Goal: Task Accomplishment & Management: Manage account settings

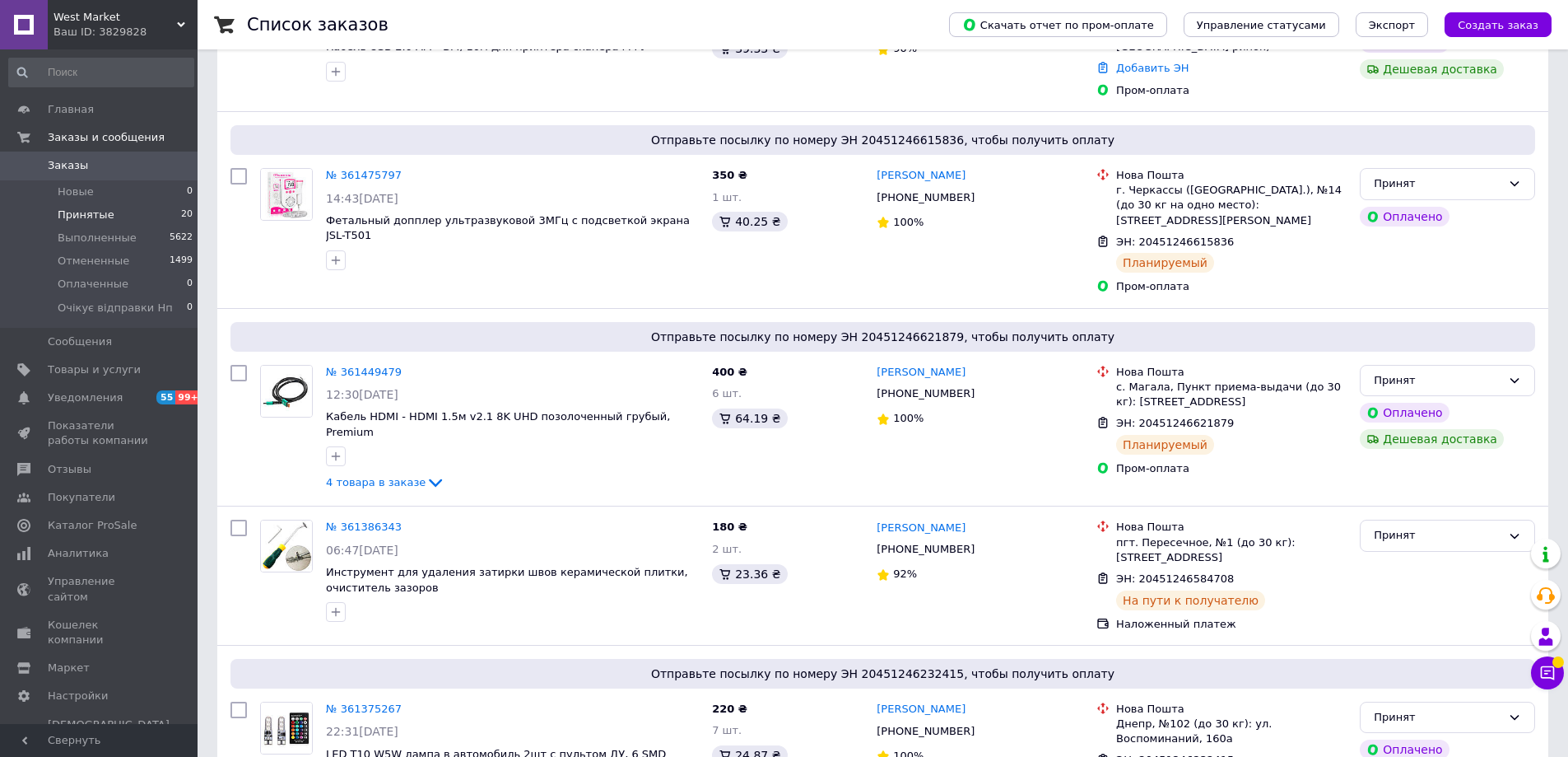
scroll to position [577, 0]
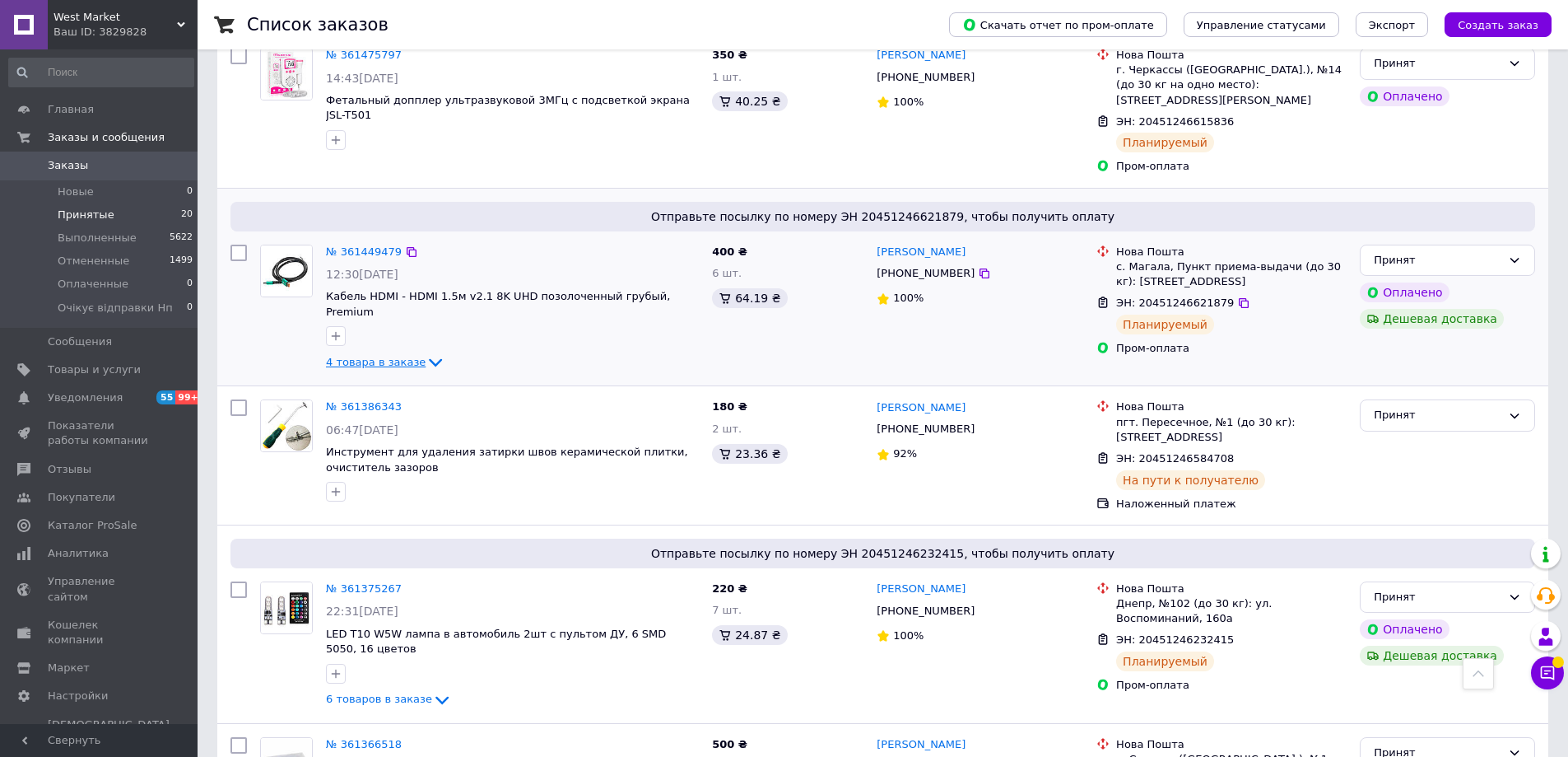
click at [429, 368] on icon at bounding box center [435, 363] width 14 height 8
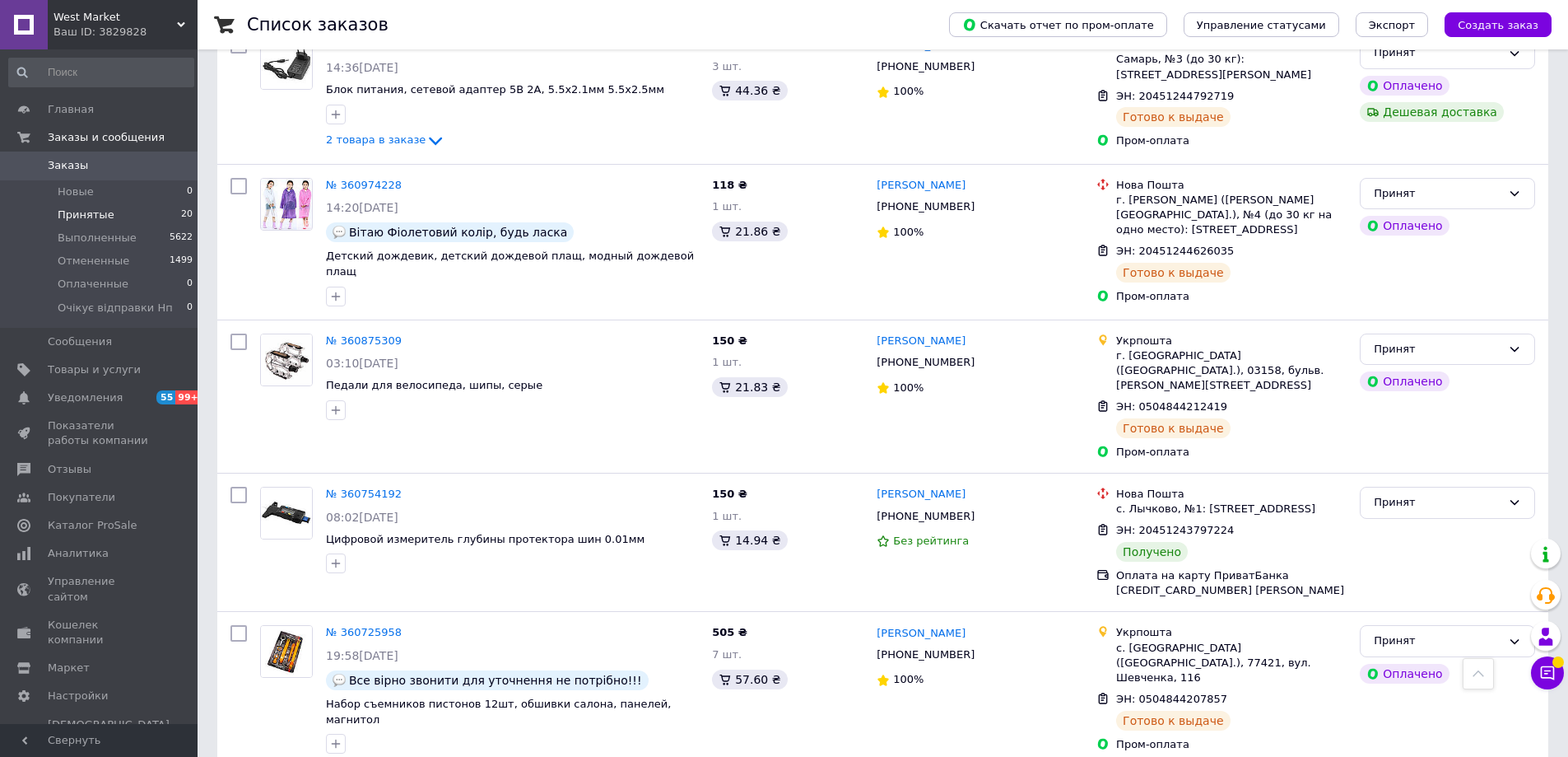
scroll to position [3078, 0]
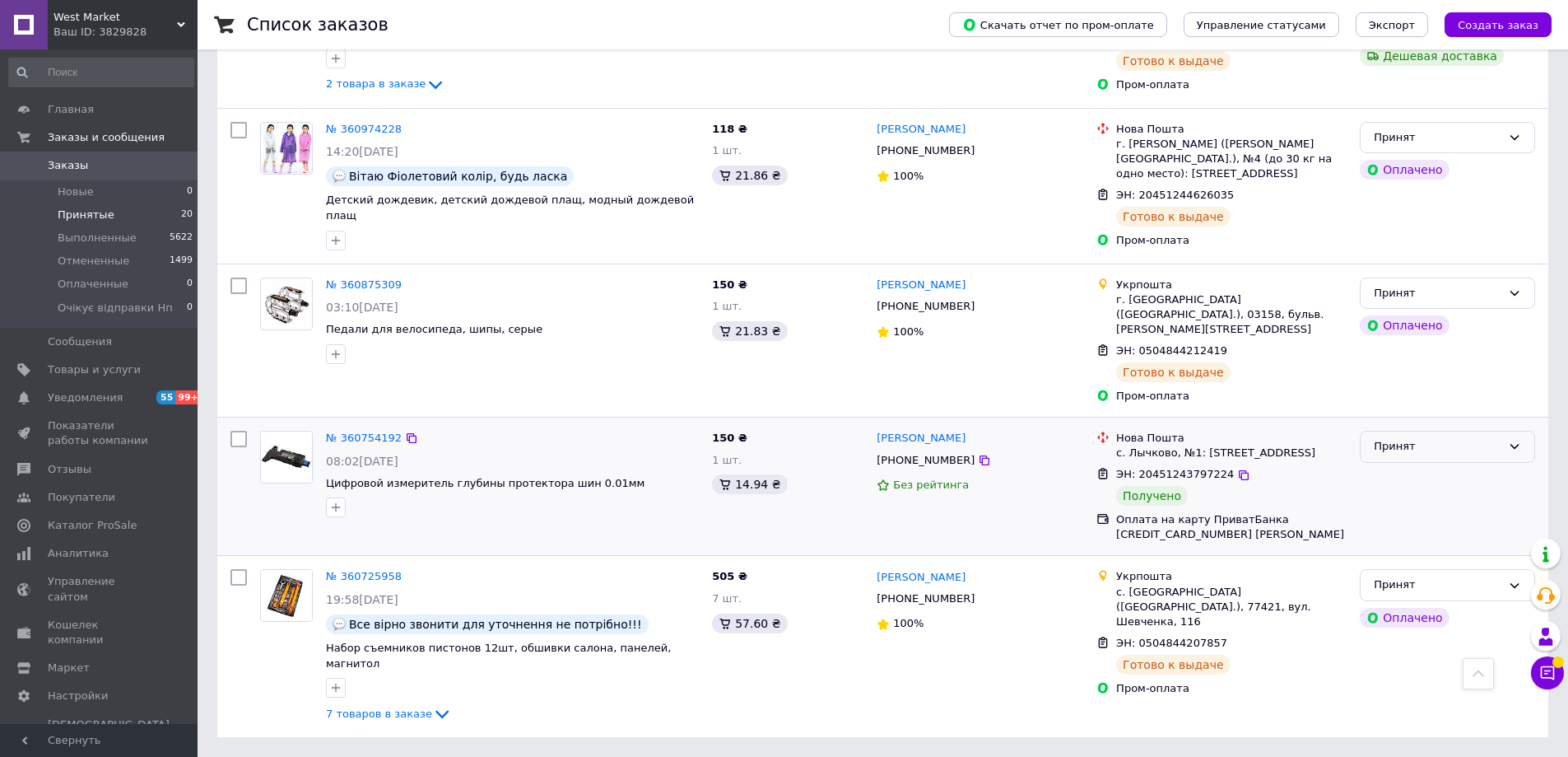
click at [1410, 438] on div "Принят" at bounding box center [1438, 446] width 128 height 17
click at [1411, 466] on li "Выполнен" at bounding box center [1448, 482] width 174 height 31
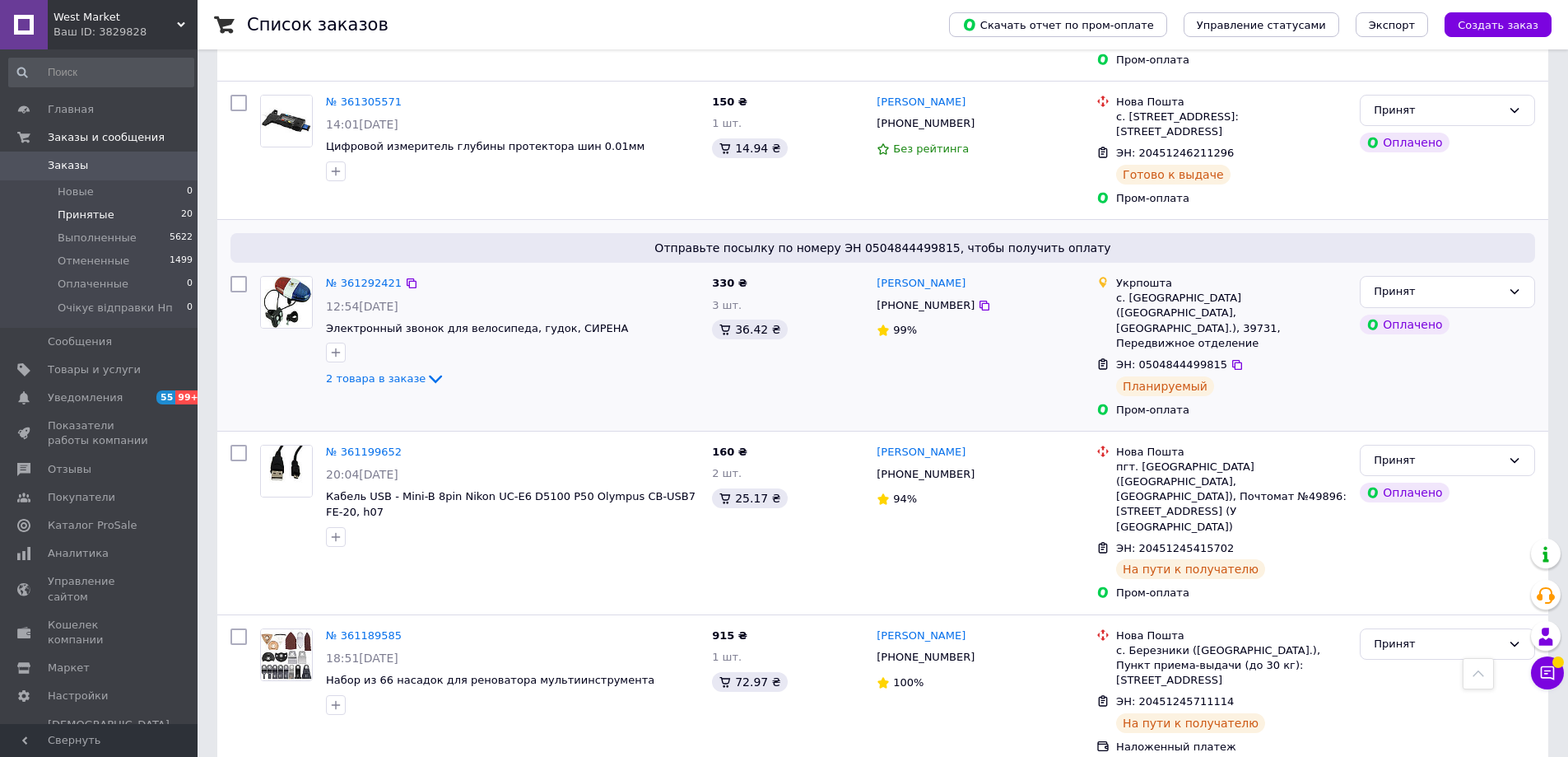
scroll to position [1759, 0]
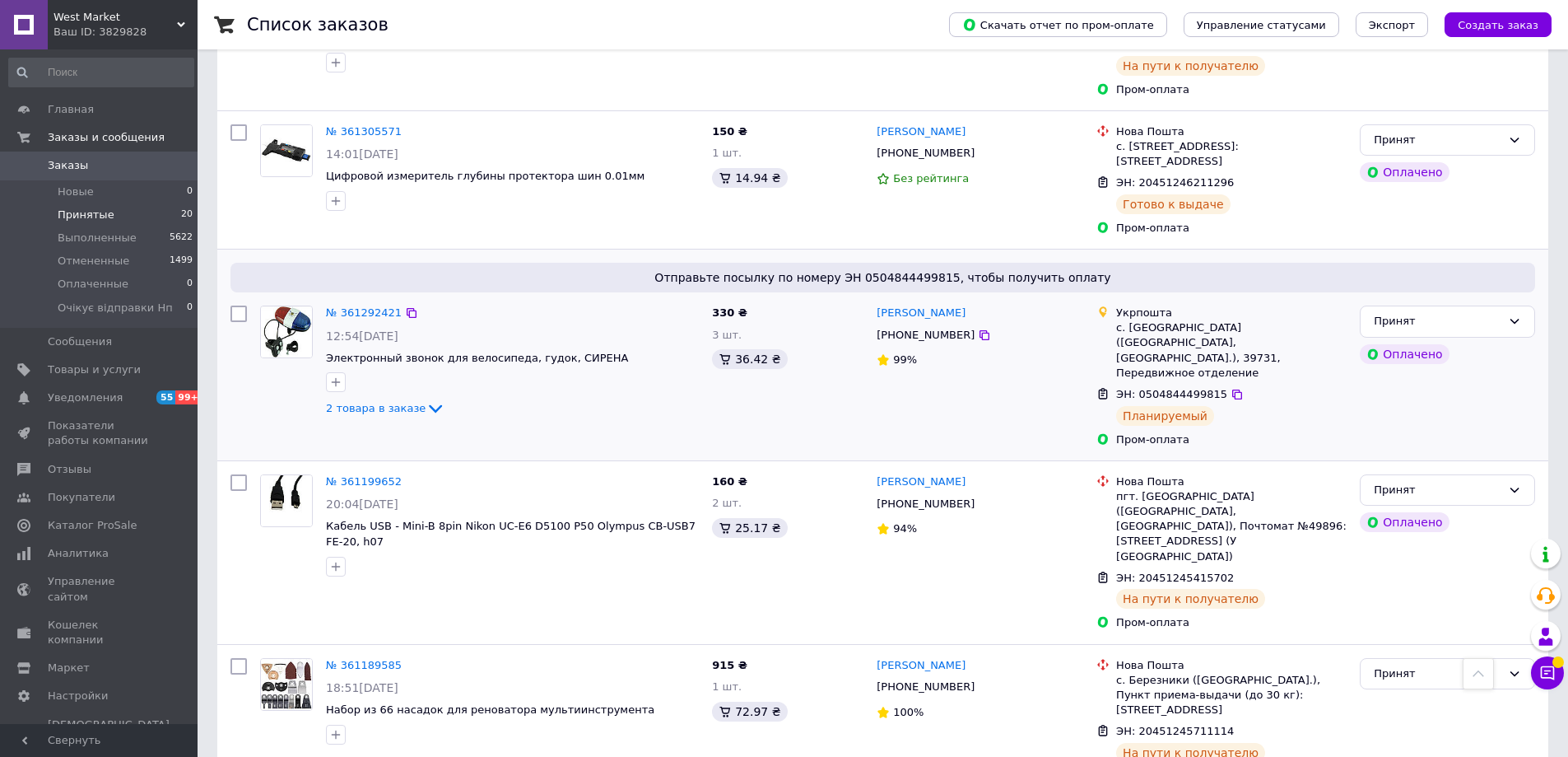
click at [292, 358] on img at bounding box center [286, 331] width 51 height 51
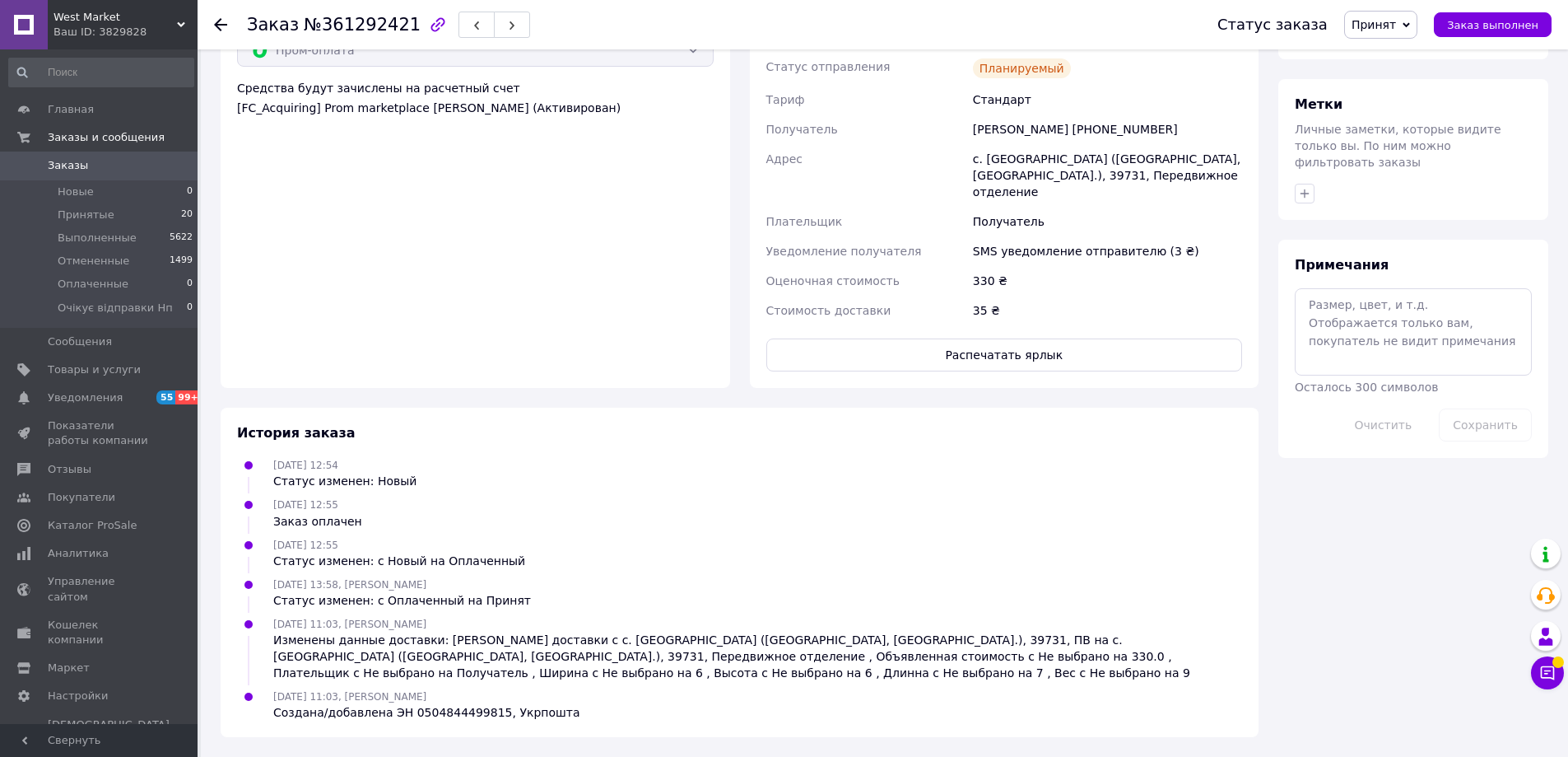
scroll to position [1373, 0]
click at [967, 339] on button "Распечатать ярлык" at bounding box center [1005, 355] width 477 height 33
click at [106, 216] on span "Принятые" at bounding box center [86, 215] width 57 height 14
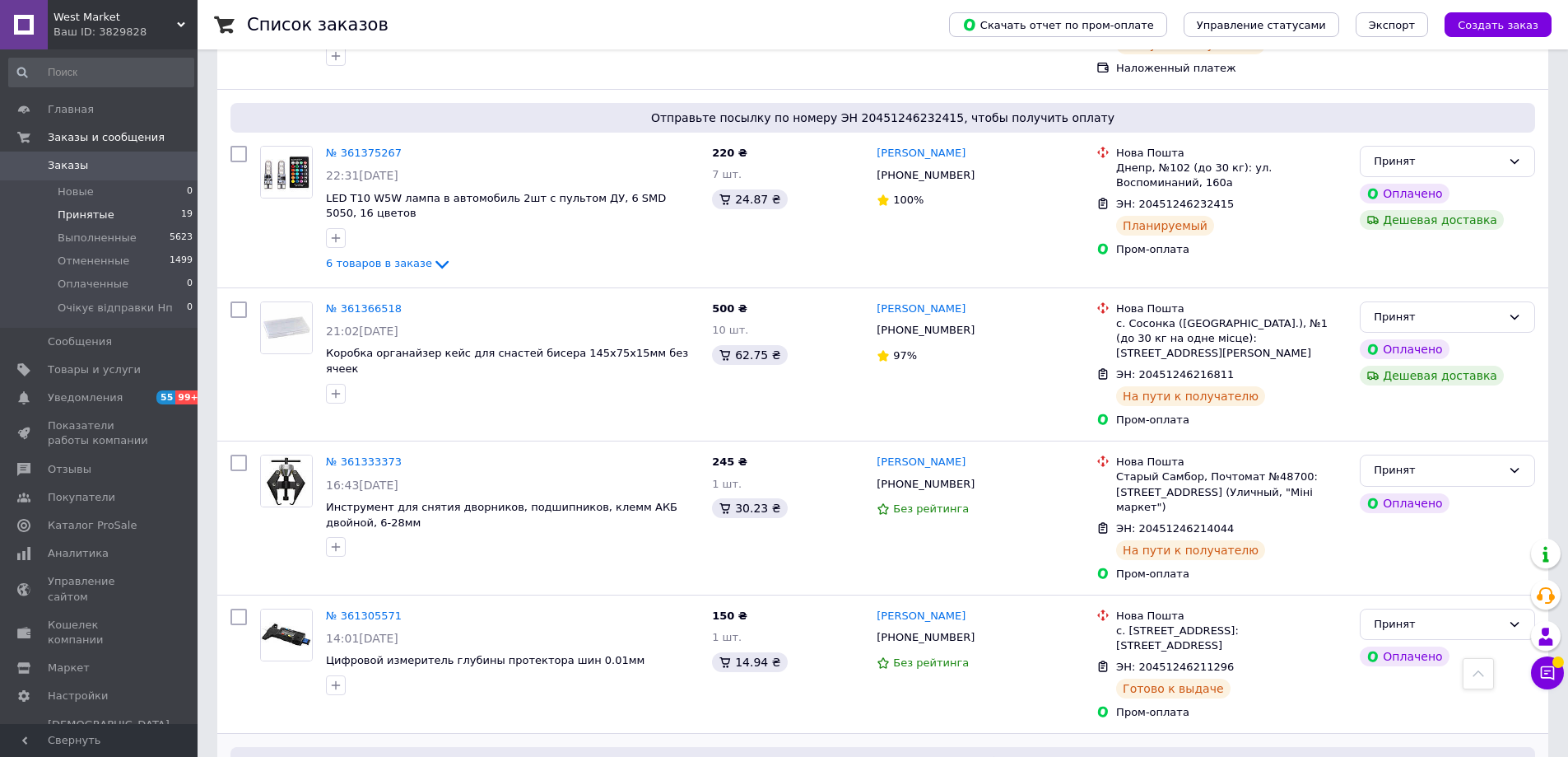
scroll to position [906, 0]
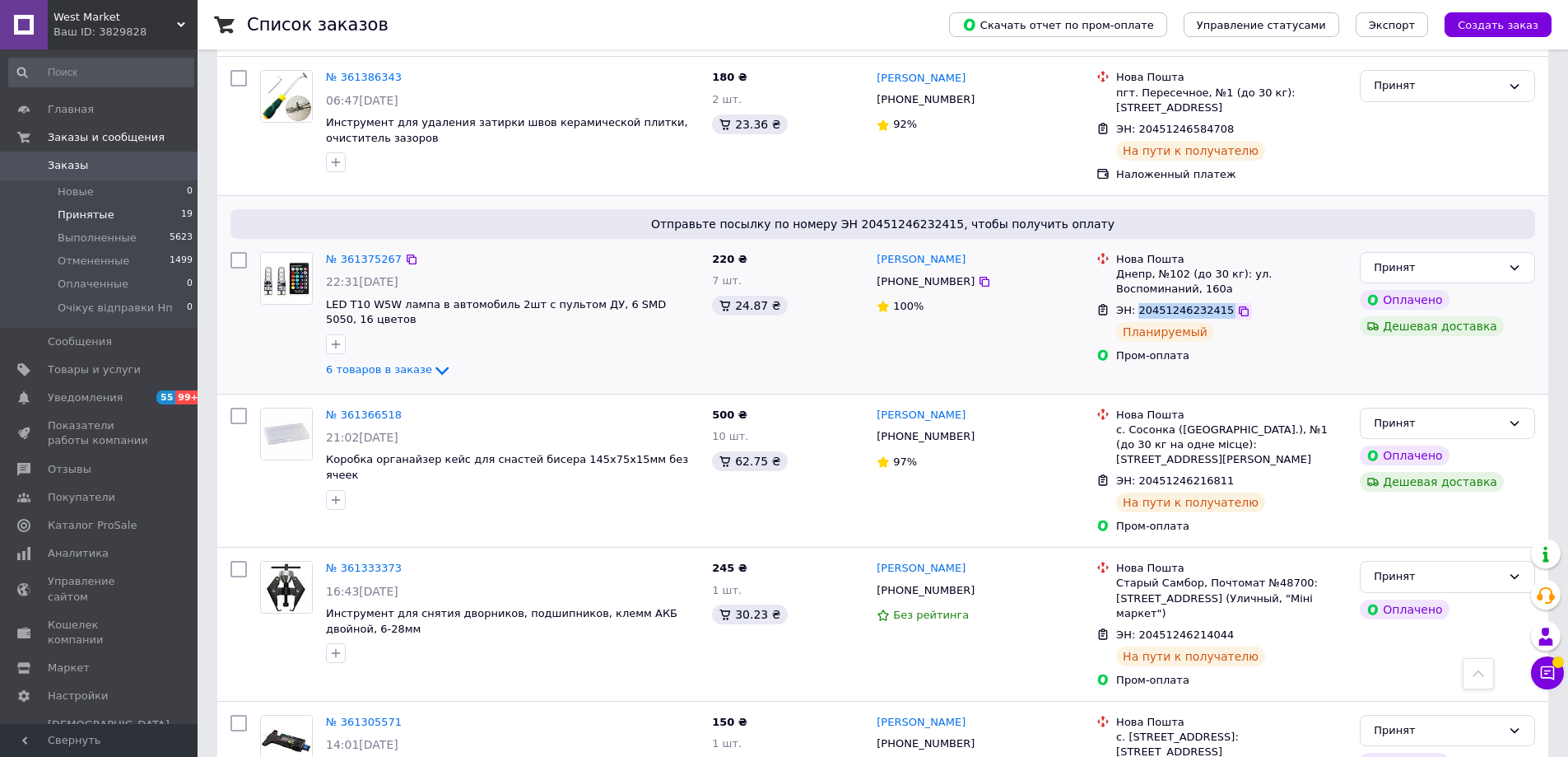
drag, startPoint x: 1137, startPoint y: 359, endPoint x: 1221, endPoint y: 359, distance: 84.0
click at [1221, 321] on div "ЭН: 20451246232415" at bounding box center [1231, 311] width 234 height 19
copy div "20451246232415"
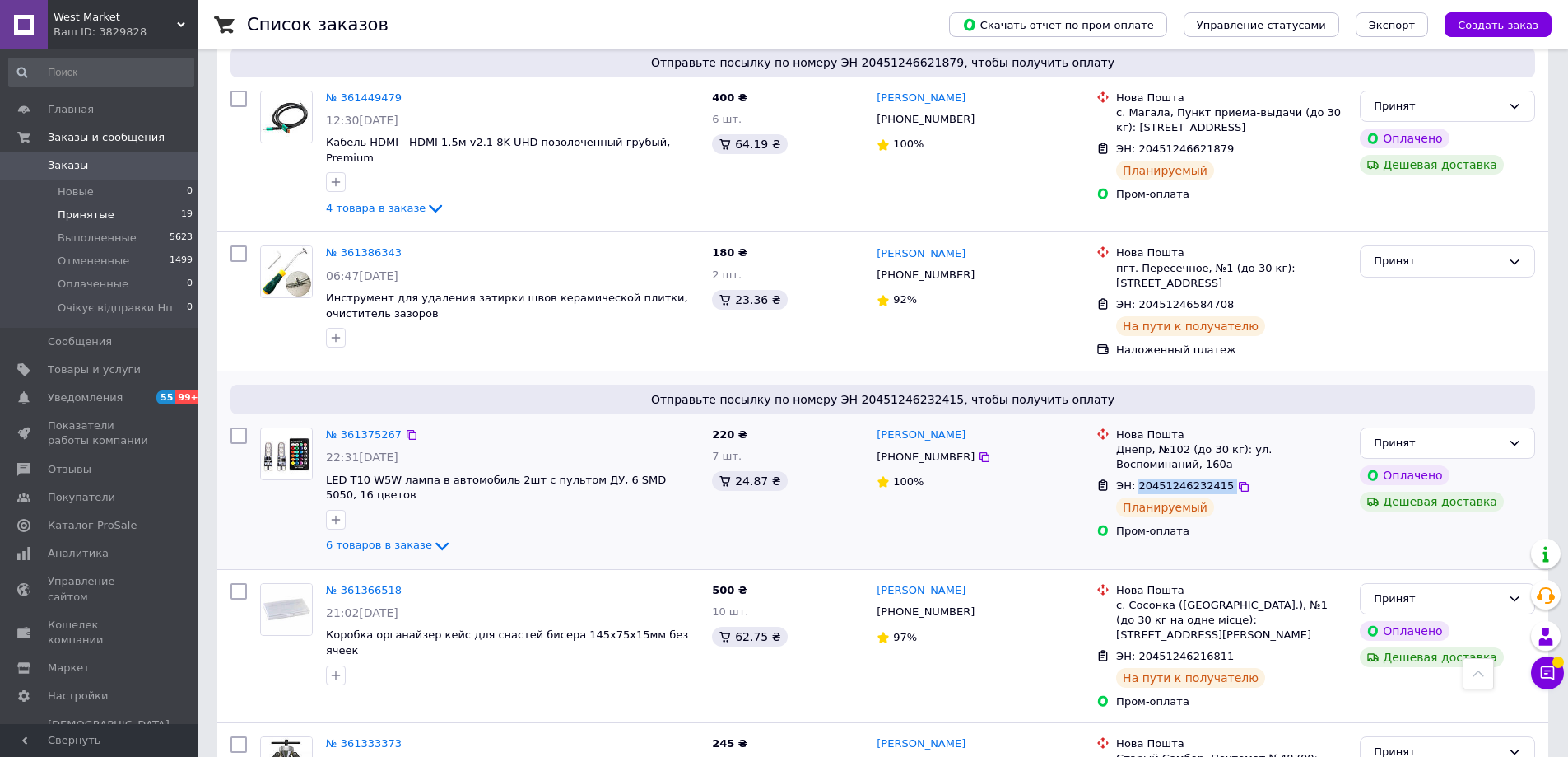
scroll to position [577, 0]
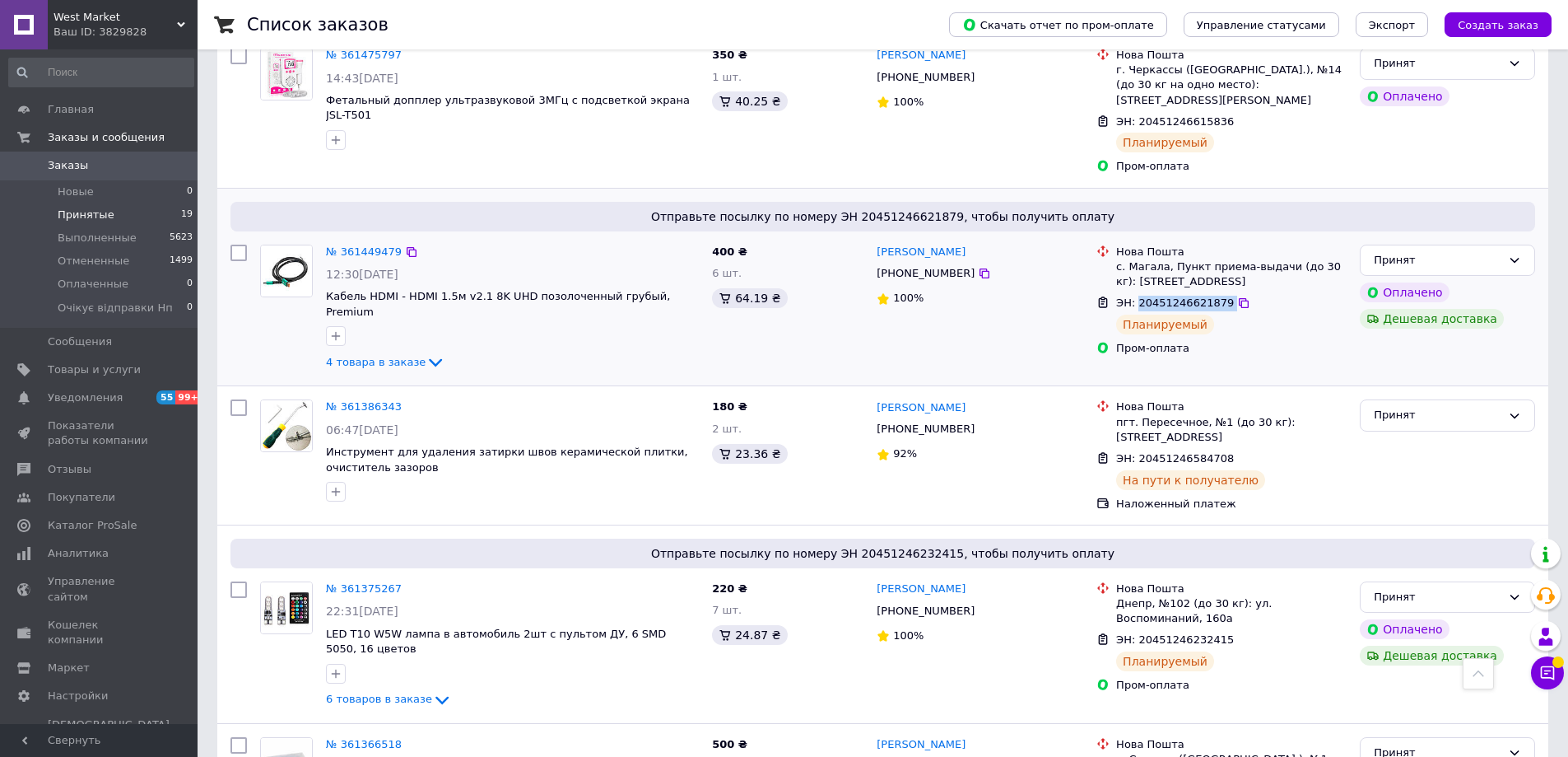
drag, startPoint x: 1137, startPoint y: 350, endPoint x: 1235, endPoint y: 349, distance: 98.0
click at [1235, 313] on div "ЭН: 20451246621879" at bounding box center [1231, 303] width 234 height 19
copy div "20451246621879"
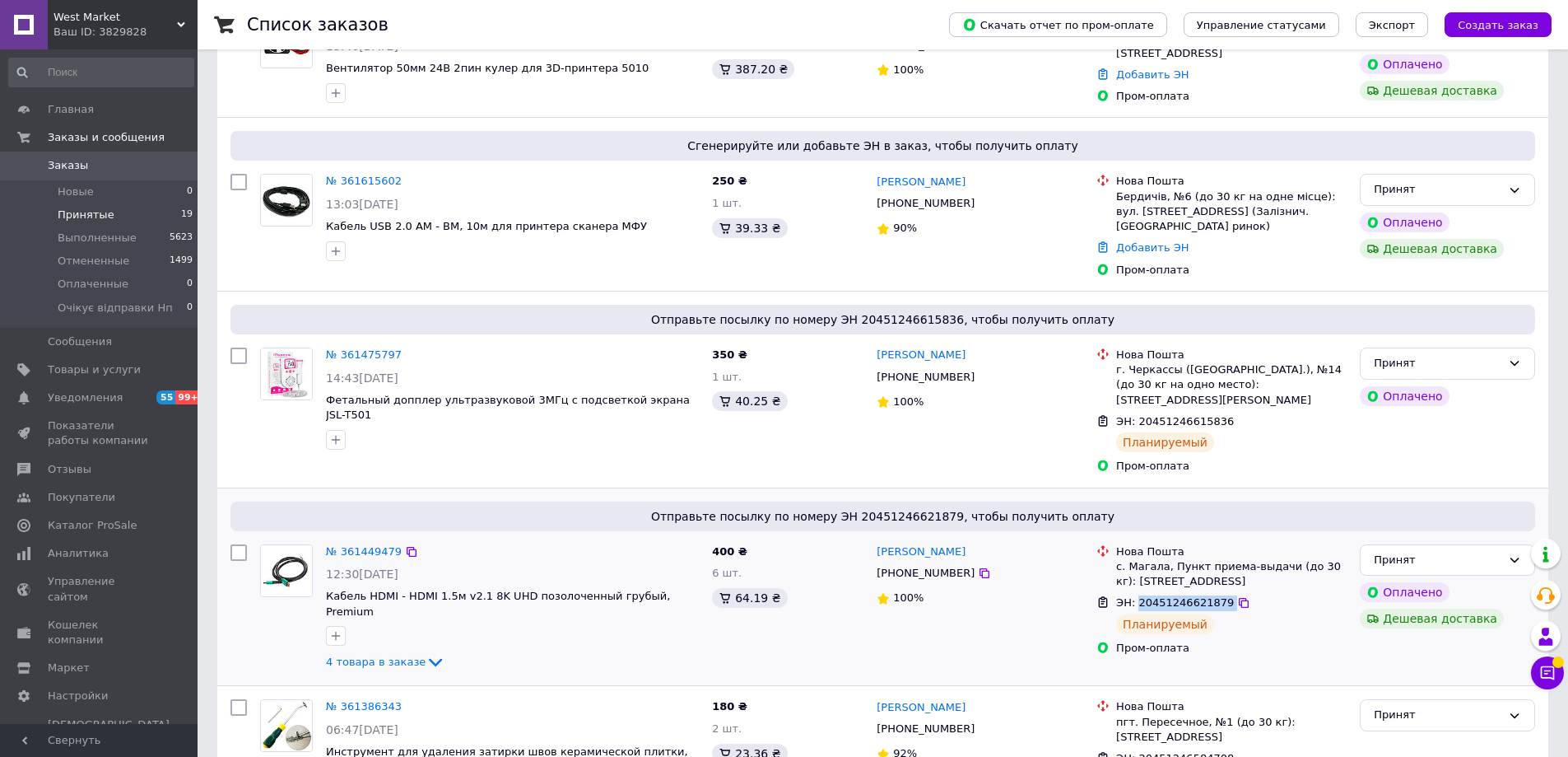
scroll to position [247, 0]
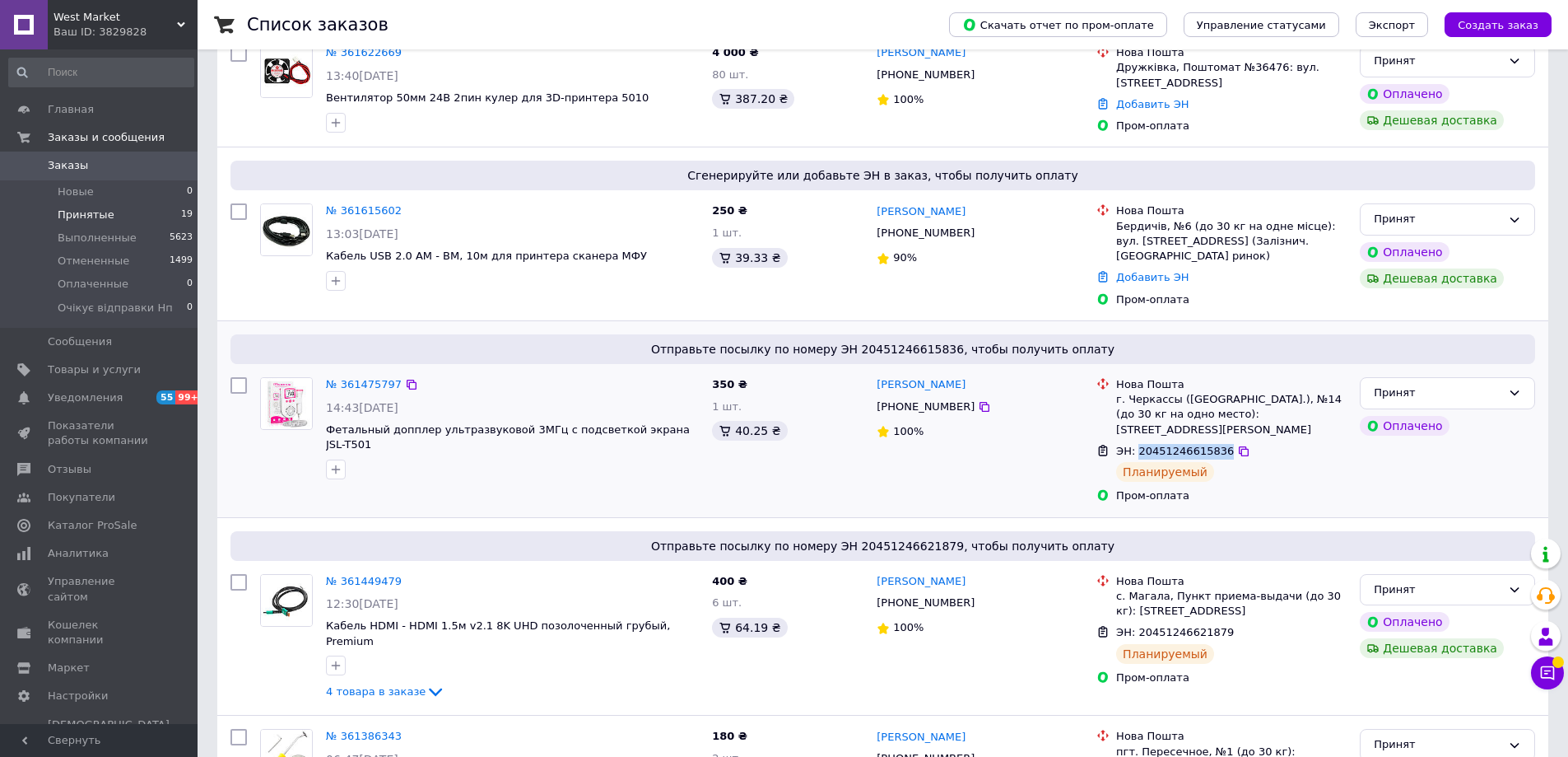
drag, startPoint x: 1135, startPoint y: 486, endPoint x: 1216, endPoint y: 484, distance: 81.0
click at [1216, 457] on span "ЭН: 20451246615836" at bounding box center [1175, 451] width 118 height 13
copy span "20451246615836"
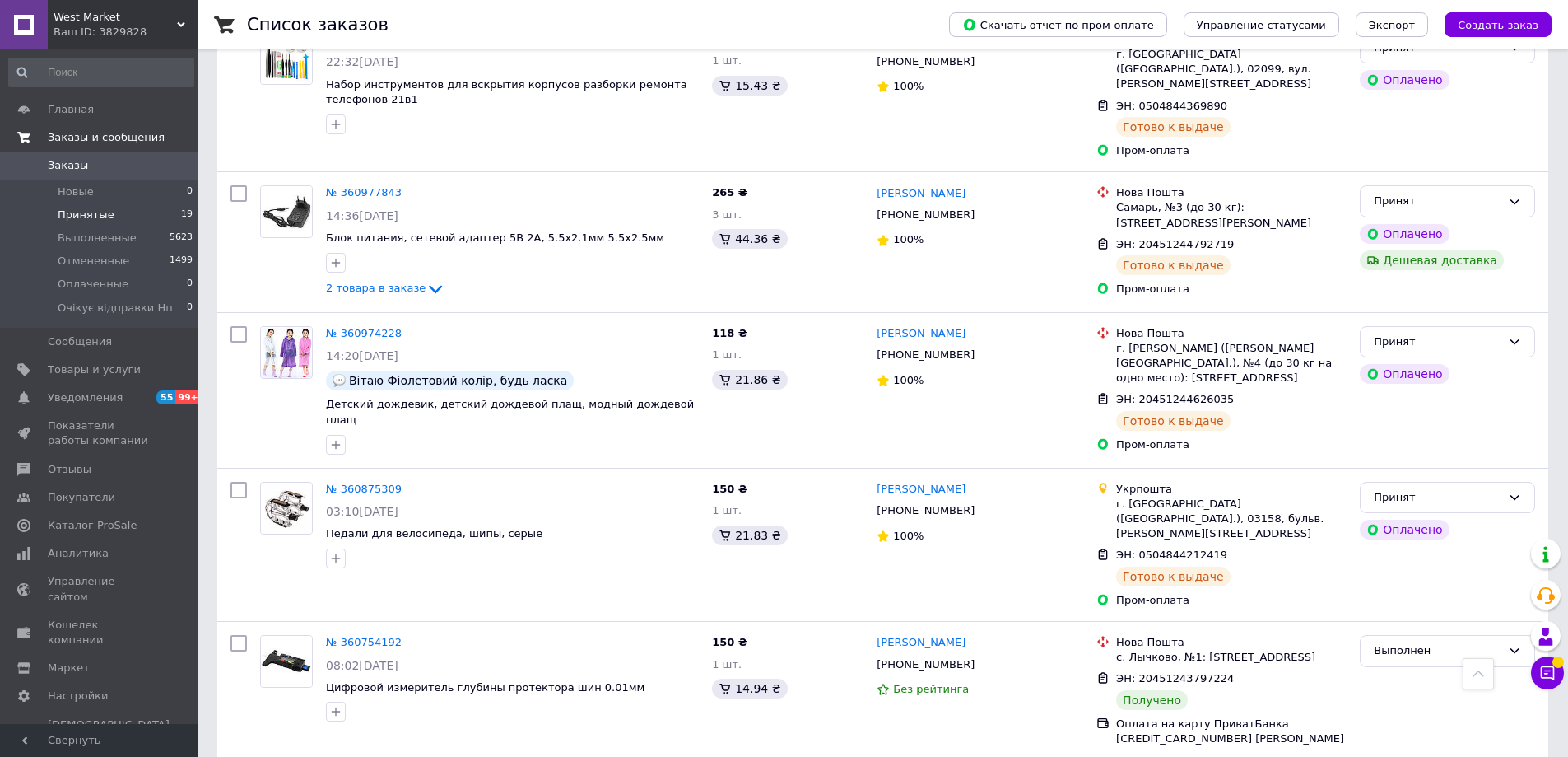
scroll to position [2814, 0]
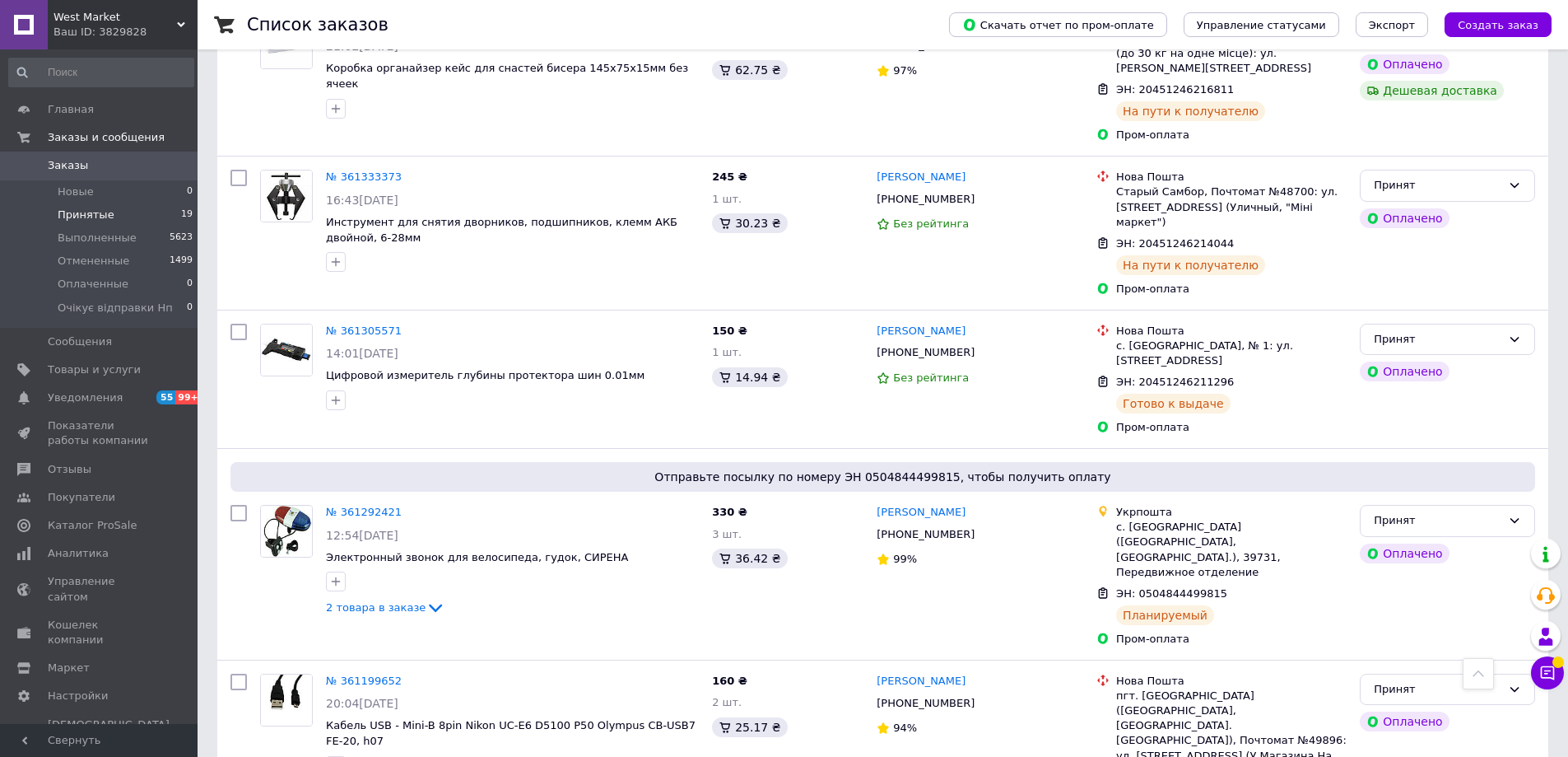
scroll to position [1482, 0]
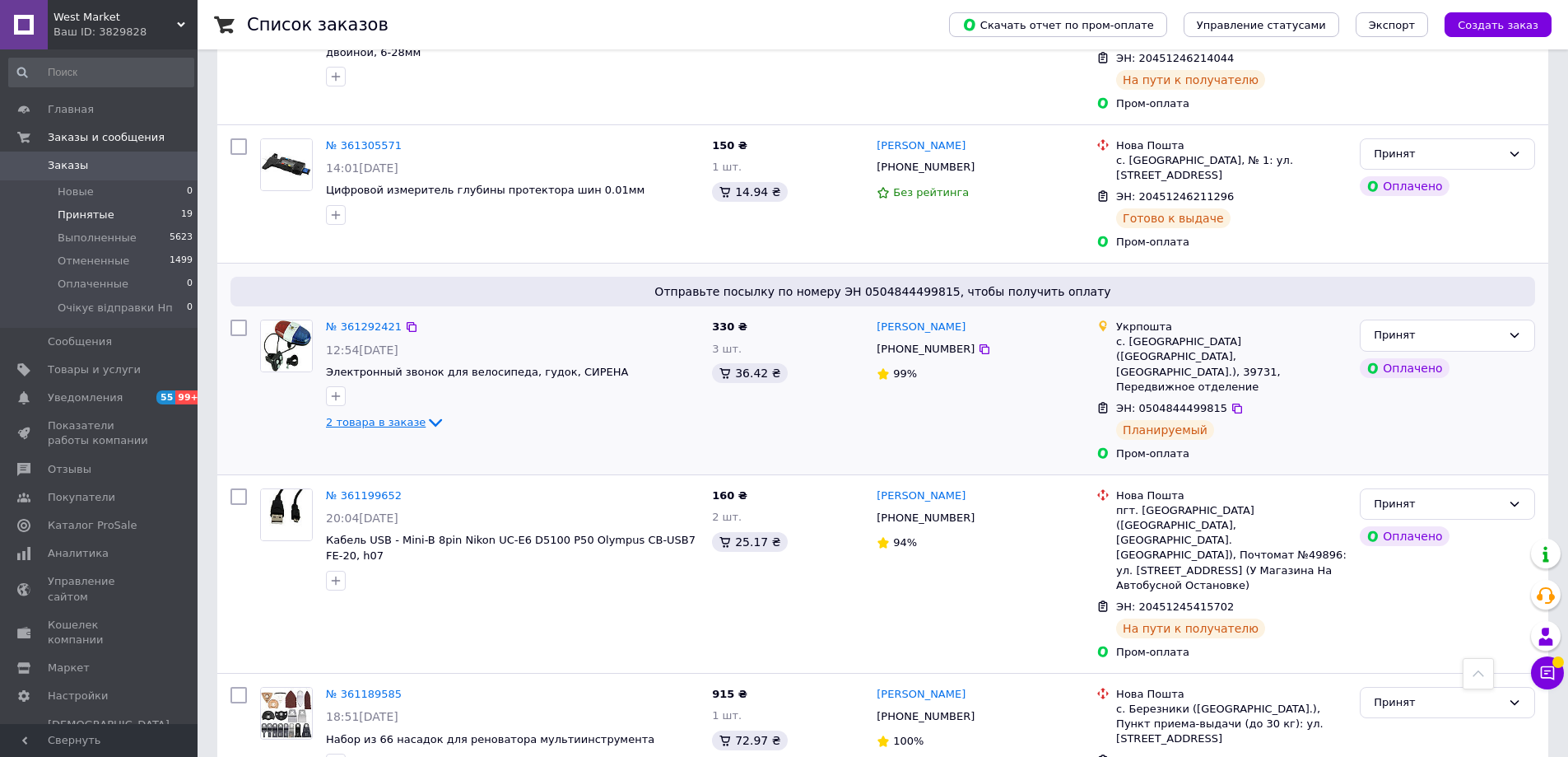
click at [430, 432] on icon at bounding box center [435, 423] width 20 height 20
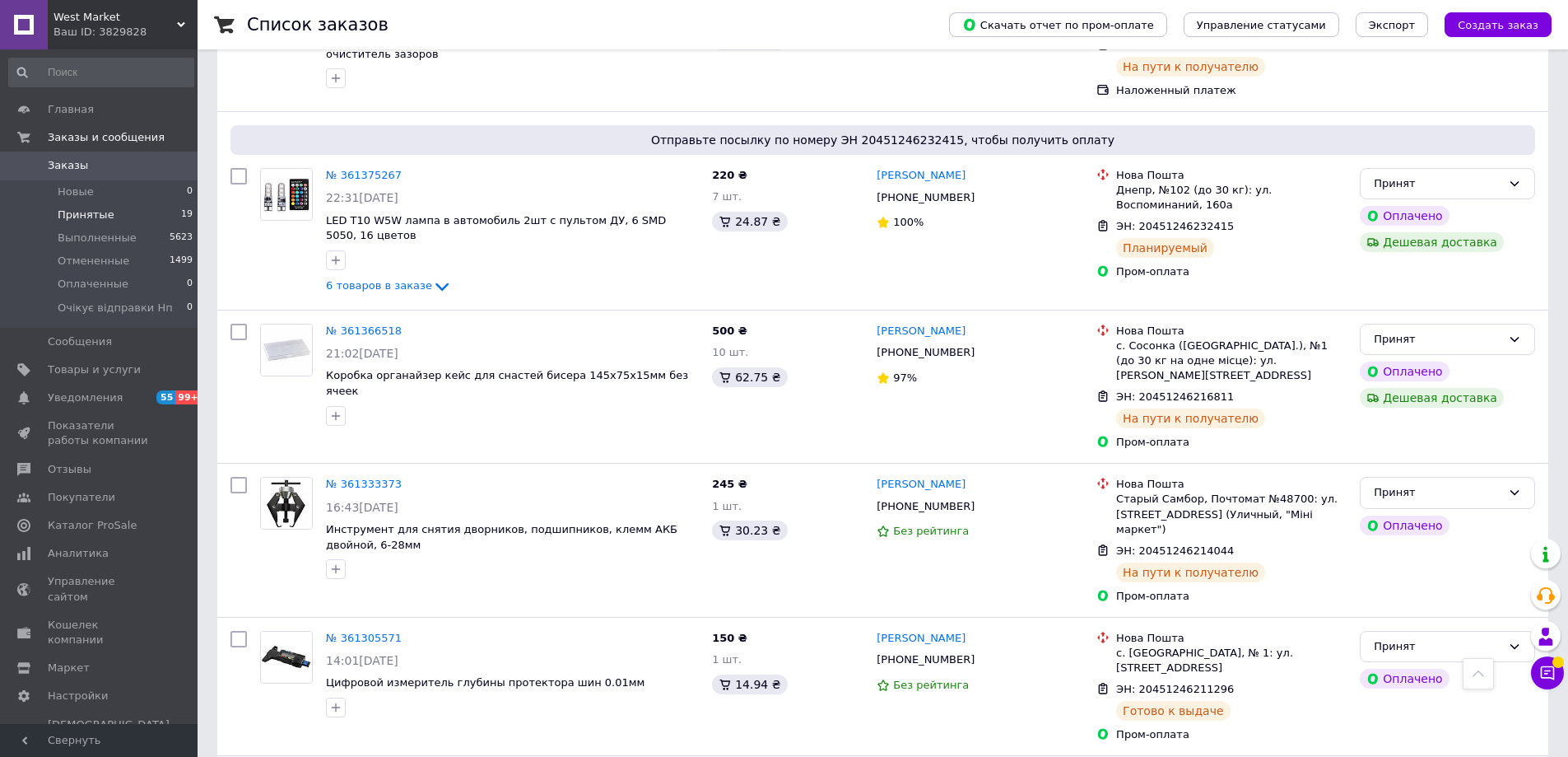
scroll to position [988, 0]
click at [435, 292] on icon at bounding box center [442, 288] width 14 height 8
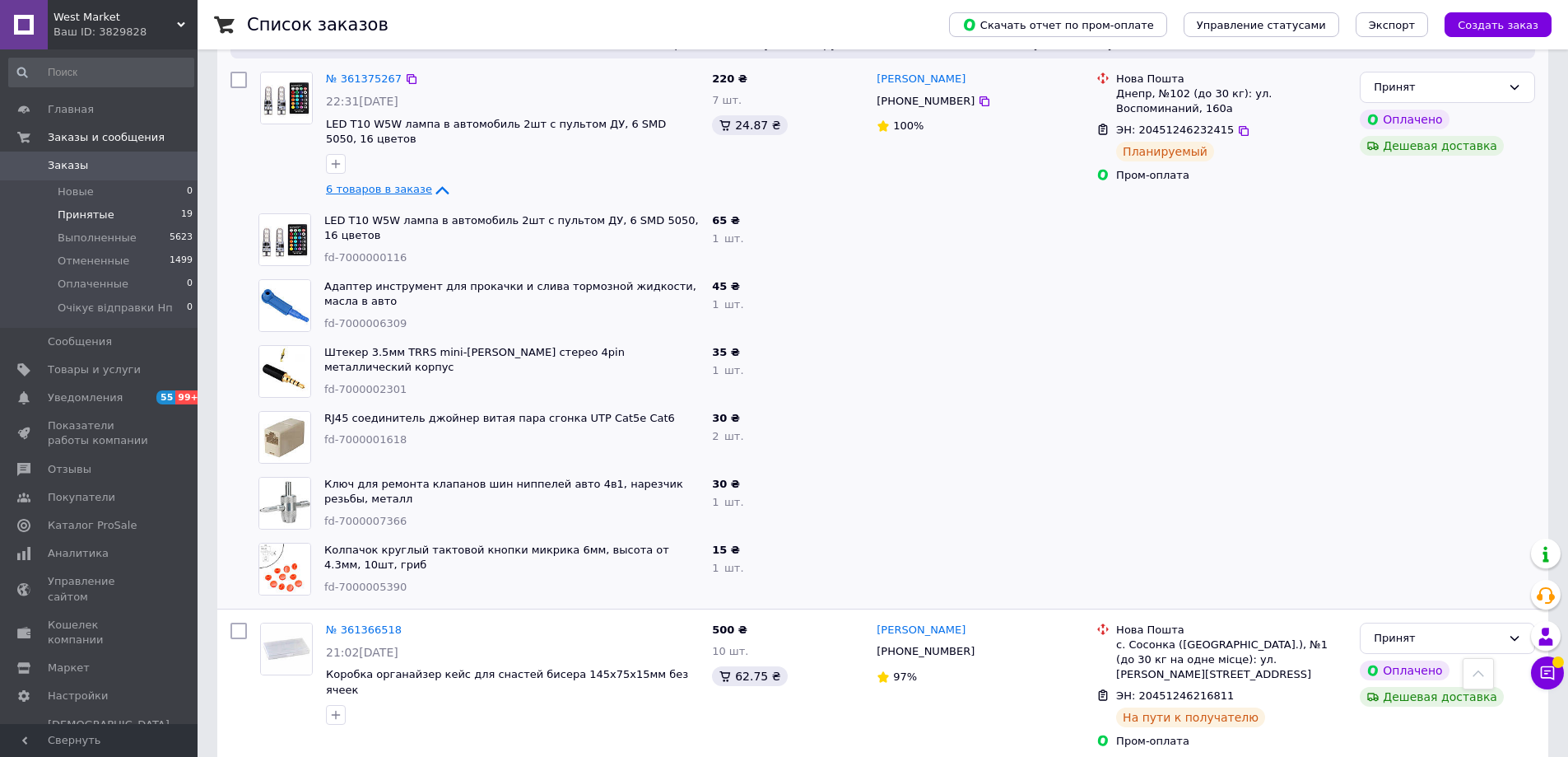
scroll to position [1070, 0]
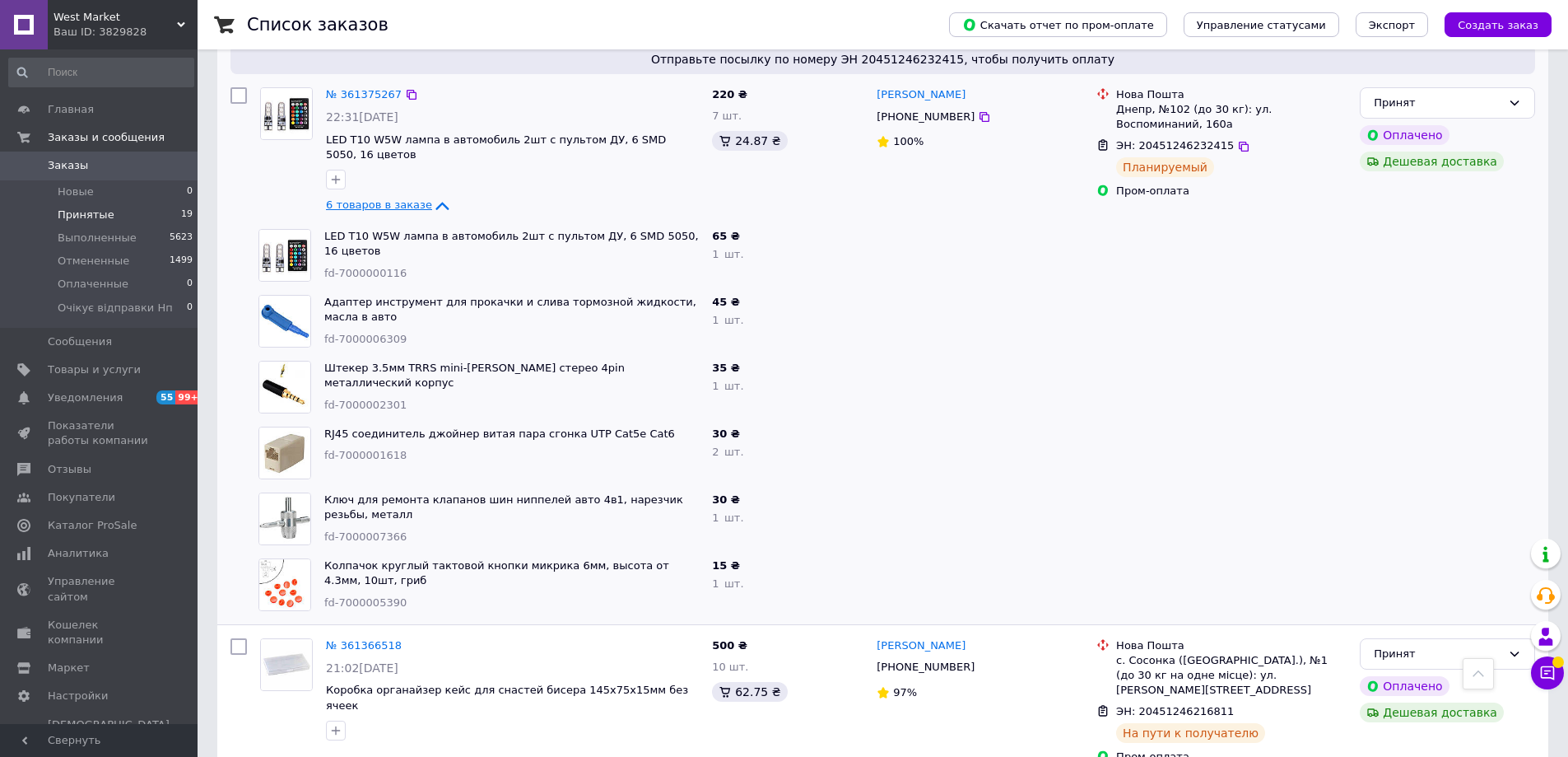
click at [882, 486] on div at bounding box center [980, 453] width 220 height 66
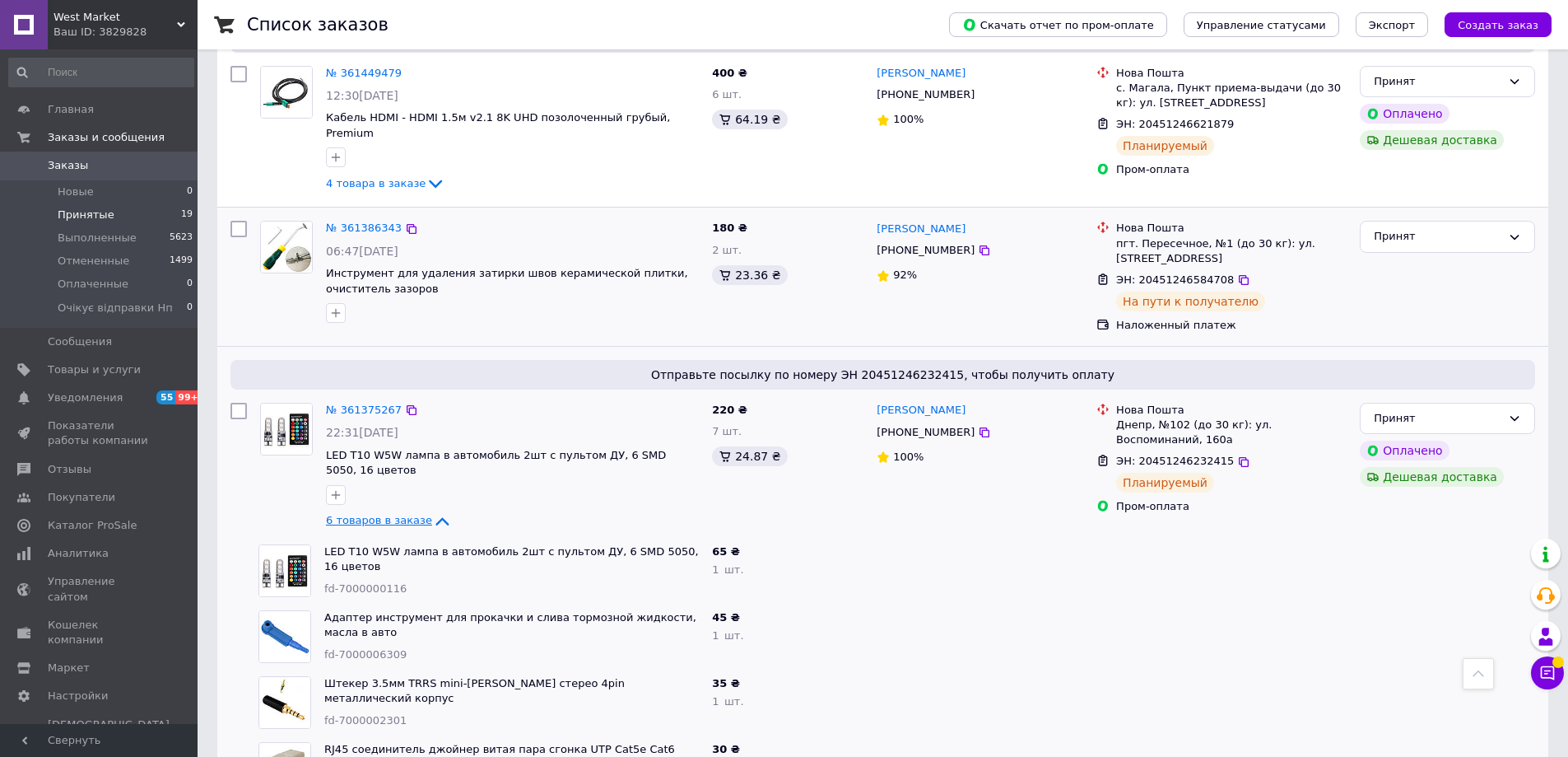
scroll to position [659, 0]
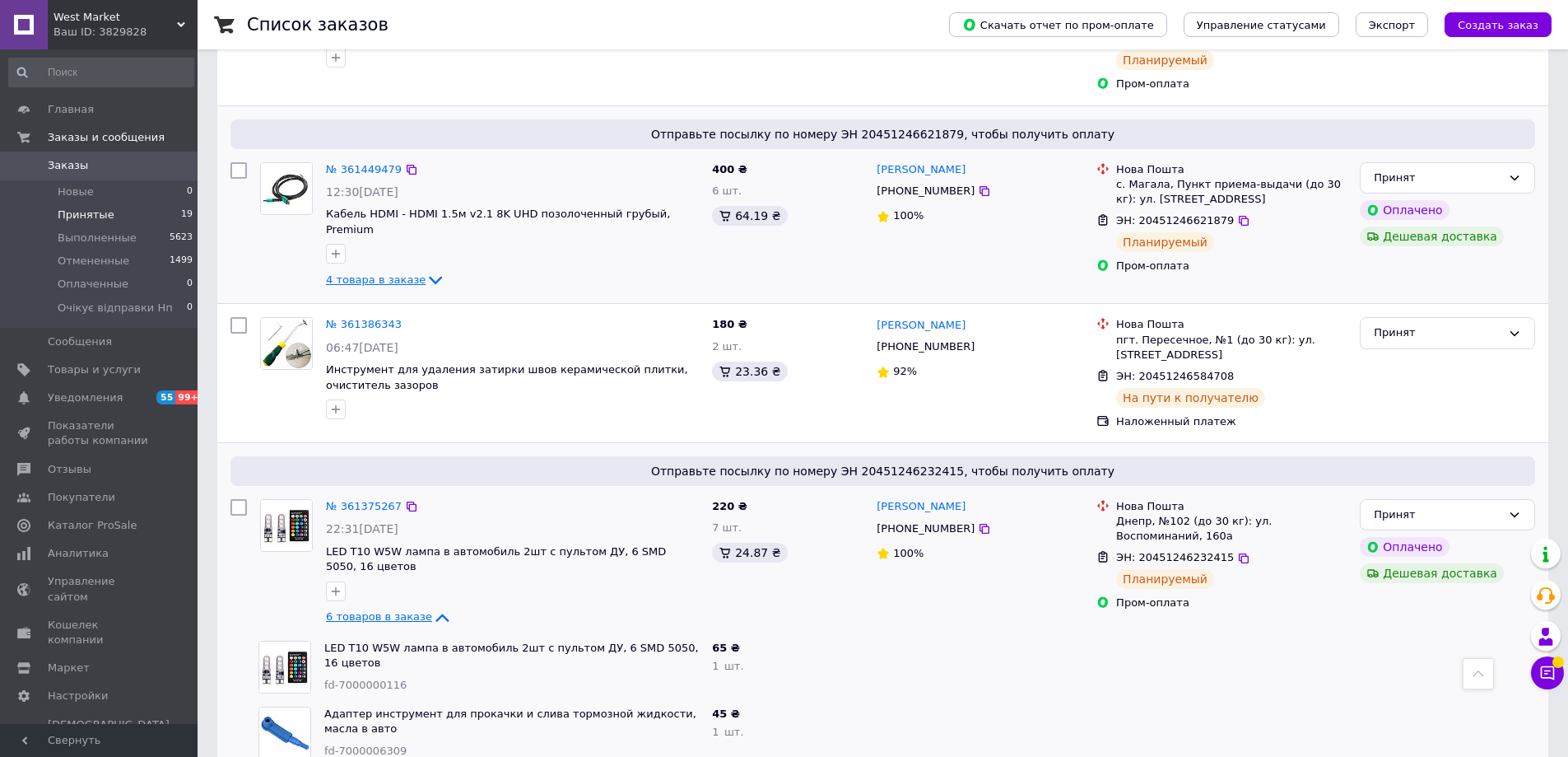
click at [429, 285] on icon at bounding box center [435, 281] width 14 height 8
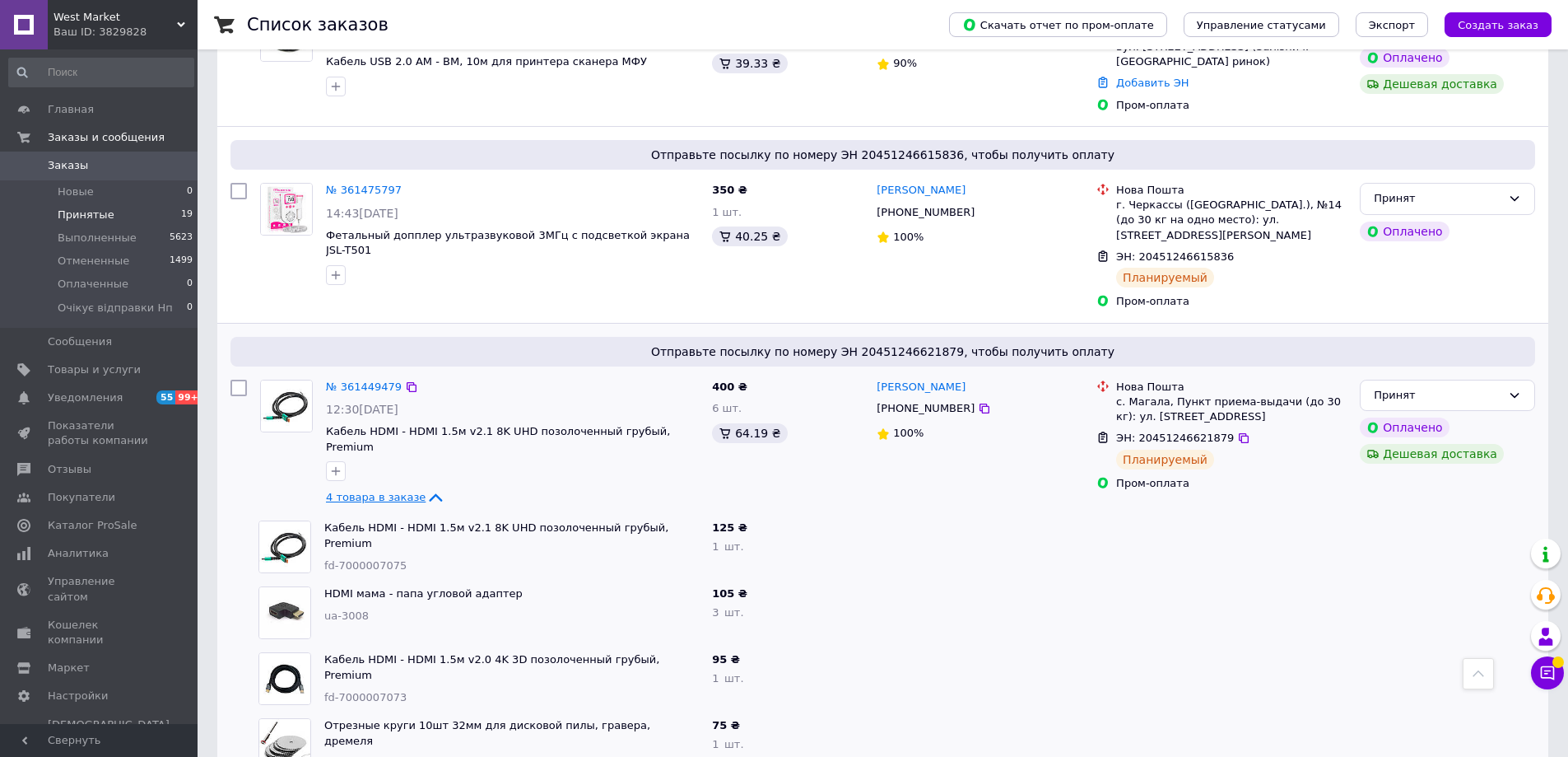
scroll to position [412, 0]
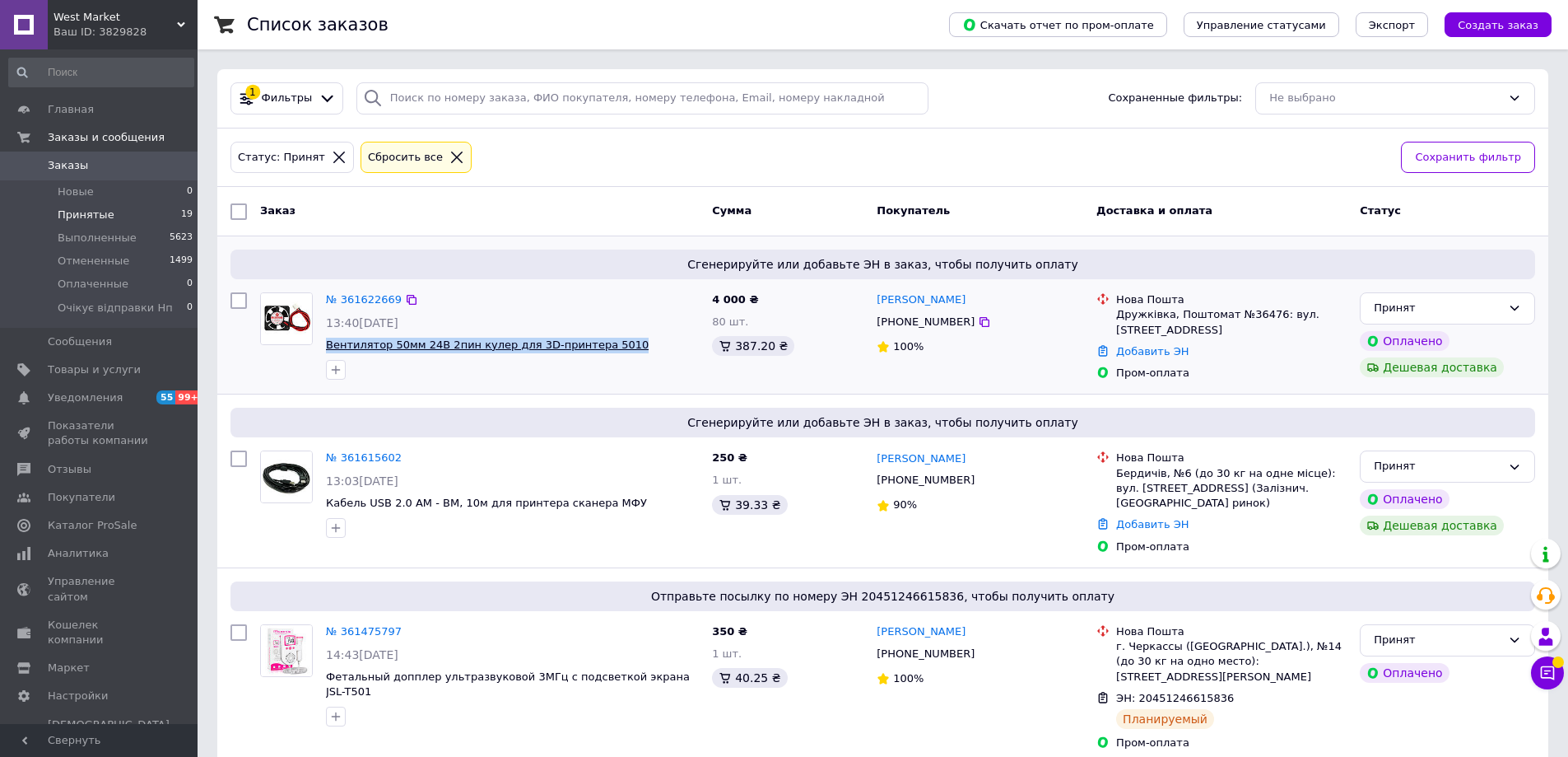
drag, startPoint x: 504, startPoint y: 352, endPoint x: 327, endPoint y: 359, distance: 177.1
click at [327, 353] on span "Вентилятор 50мм 24В 2пин кулер для 3D-принтера 5010" at bounding box center [512, 345] width 373 height 15
drag, startPoint x: 868, startPoint y: 328, endPoint x: 948, endPoint y: 334, distance: 80.2
click at [948, 334] on div "№ 361622669 13:40, 12.09.2025 Вентилятор 50мм 24В 2пин кулер для 3D-принтера 50…" at bounding box center [883, 337] width 1318 height 101
click at [956, 355] on div "100%" at bounding box center [980, 347] width 206 height 15
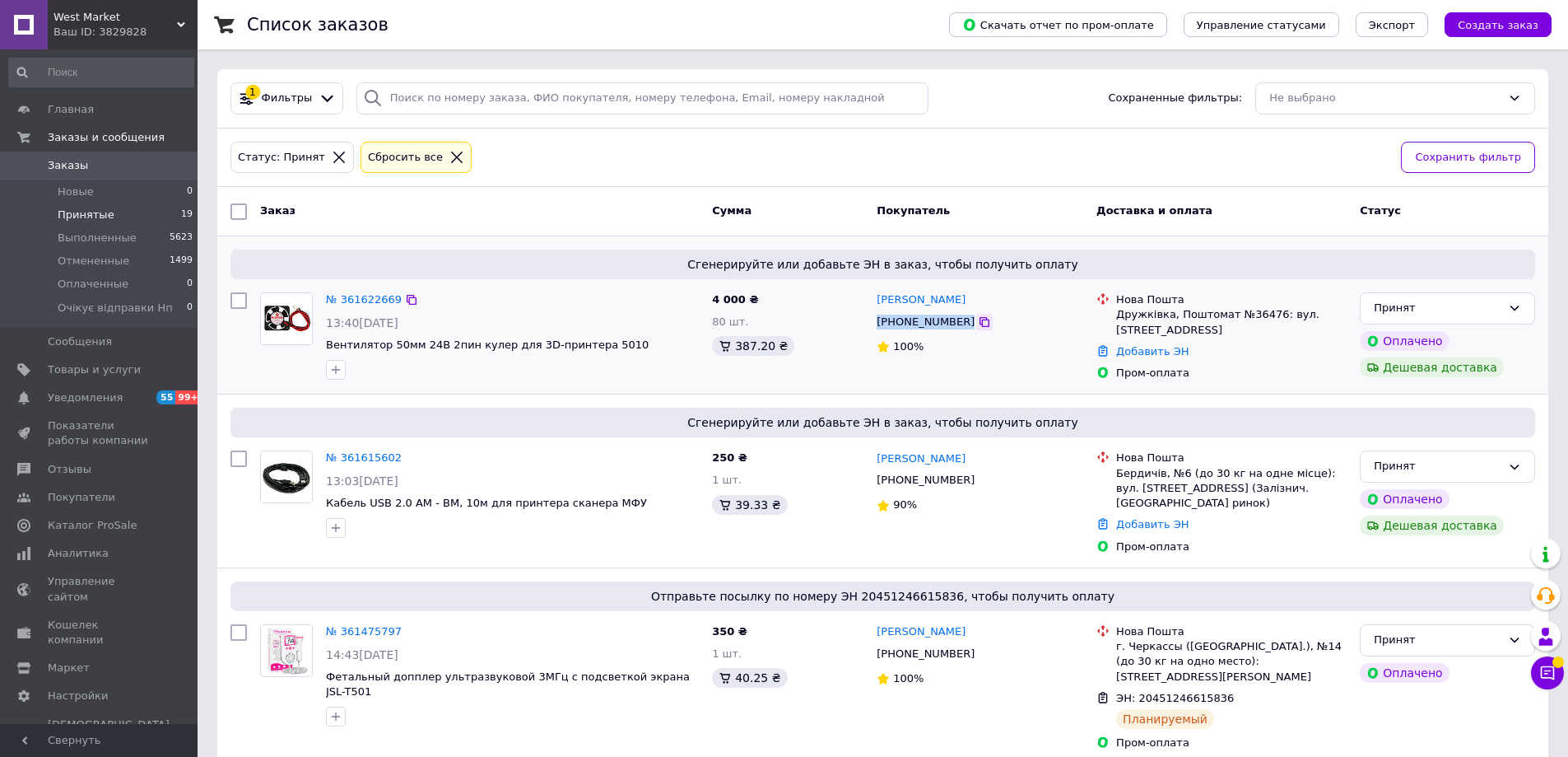
drag, startPoint x: 875, startPoint y: 330, endPoint x: 958, endPoint y: 333, distance: 83.1
click at [958, 331] on div "[PHONE_NUMBER]" at bounding box center [980, 322] width 210 height 18
copy div "[PHONE_NUMBER]"
click at [299, 331] on img at bounding box center [286, 319] width 51 height 51
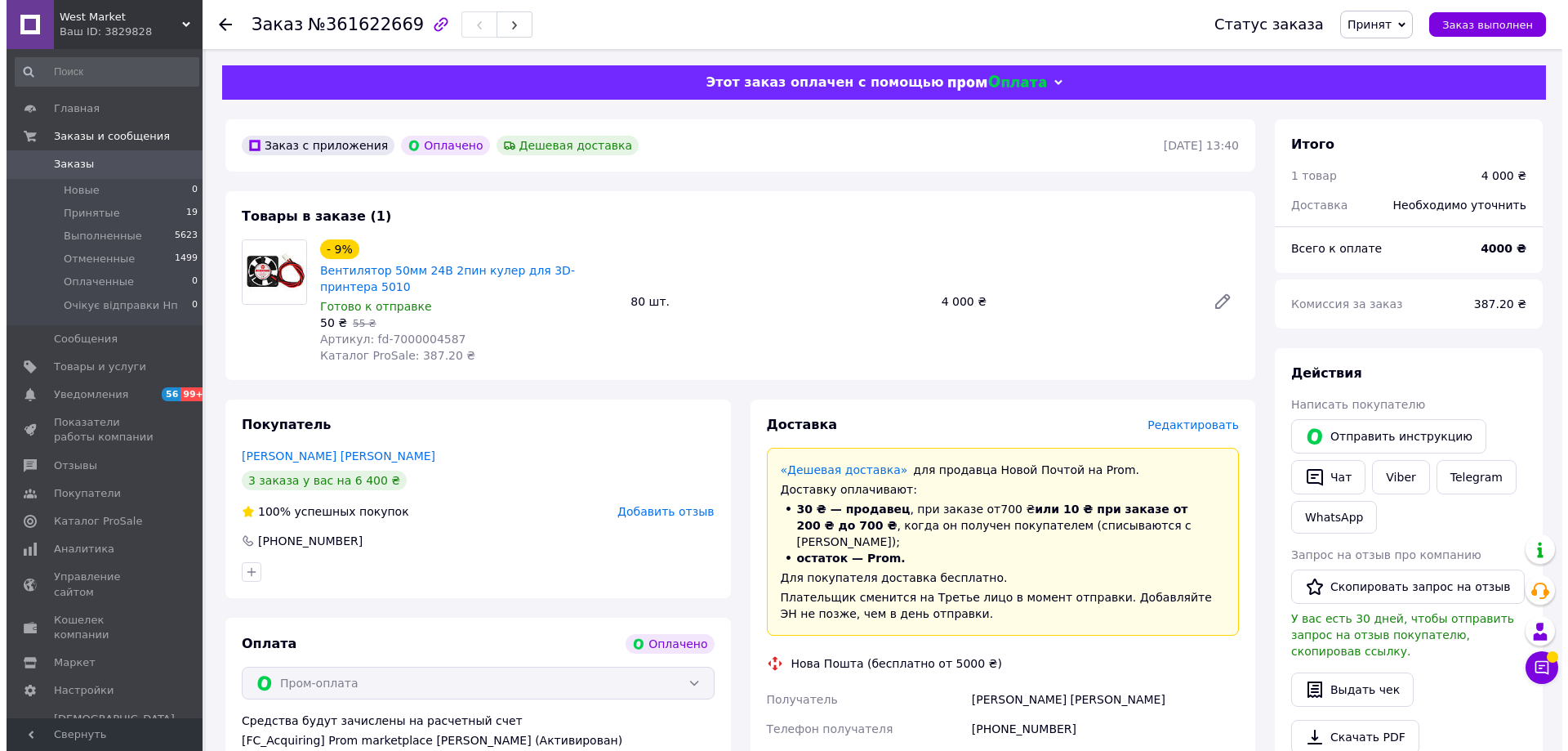
scroll to position [163, 0]
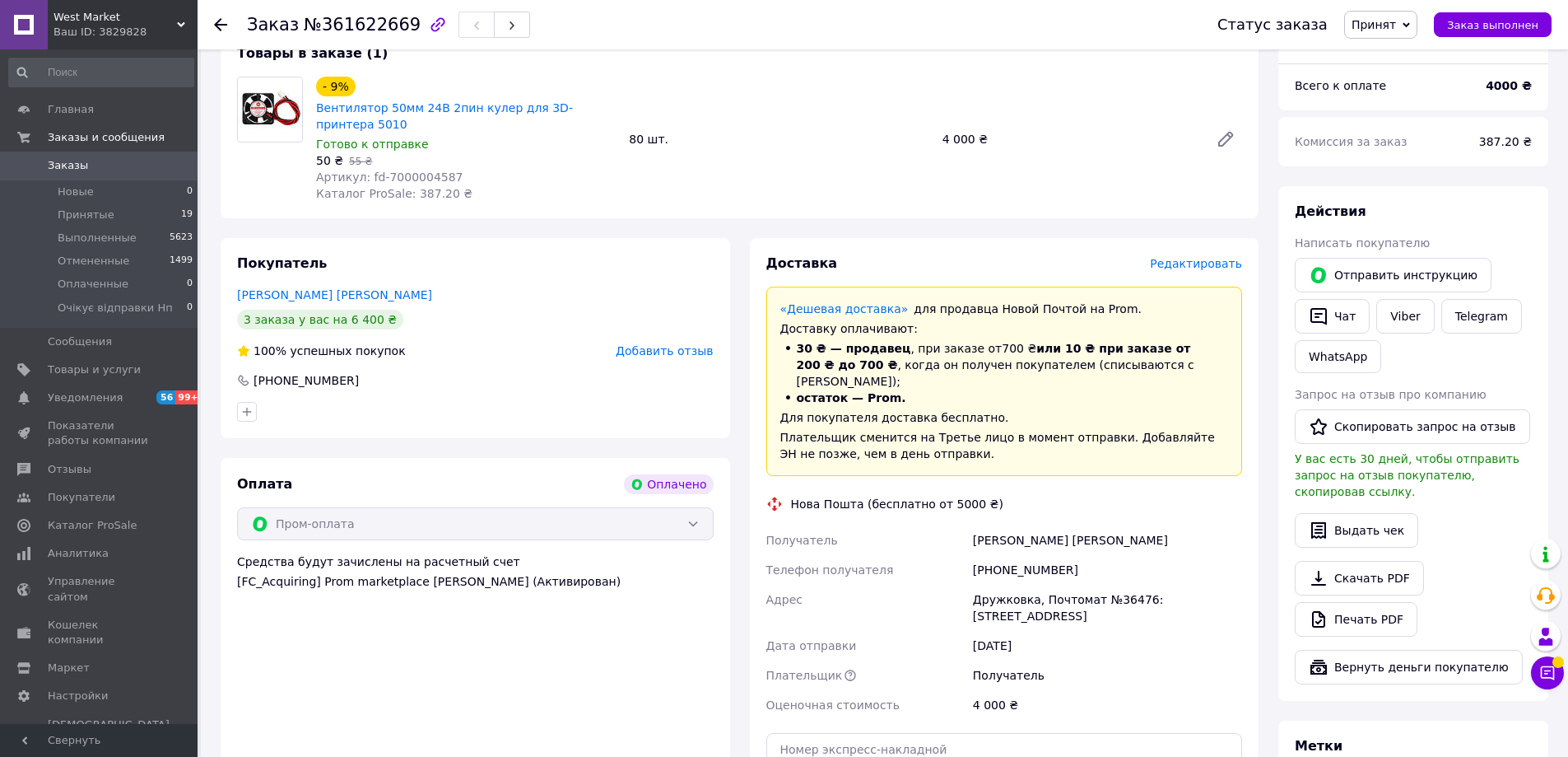
click at [1160, 270] on span "Редактировать" at bounding box center [1196, 264] width 92 height 14
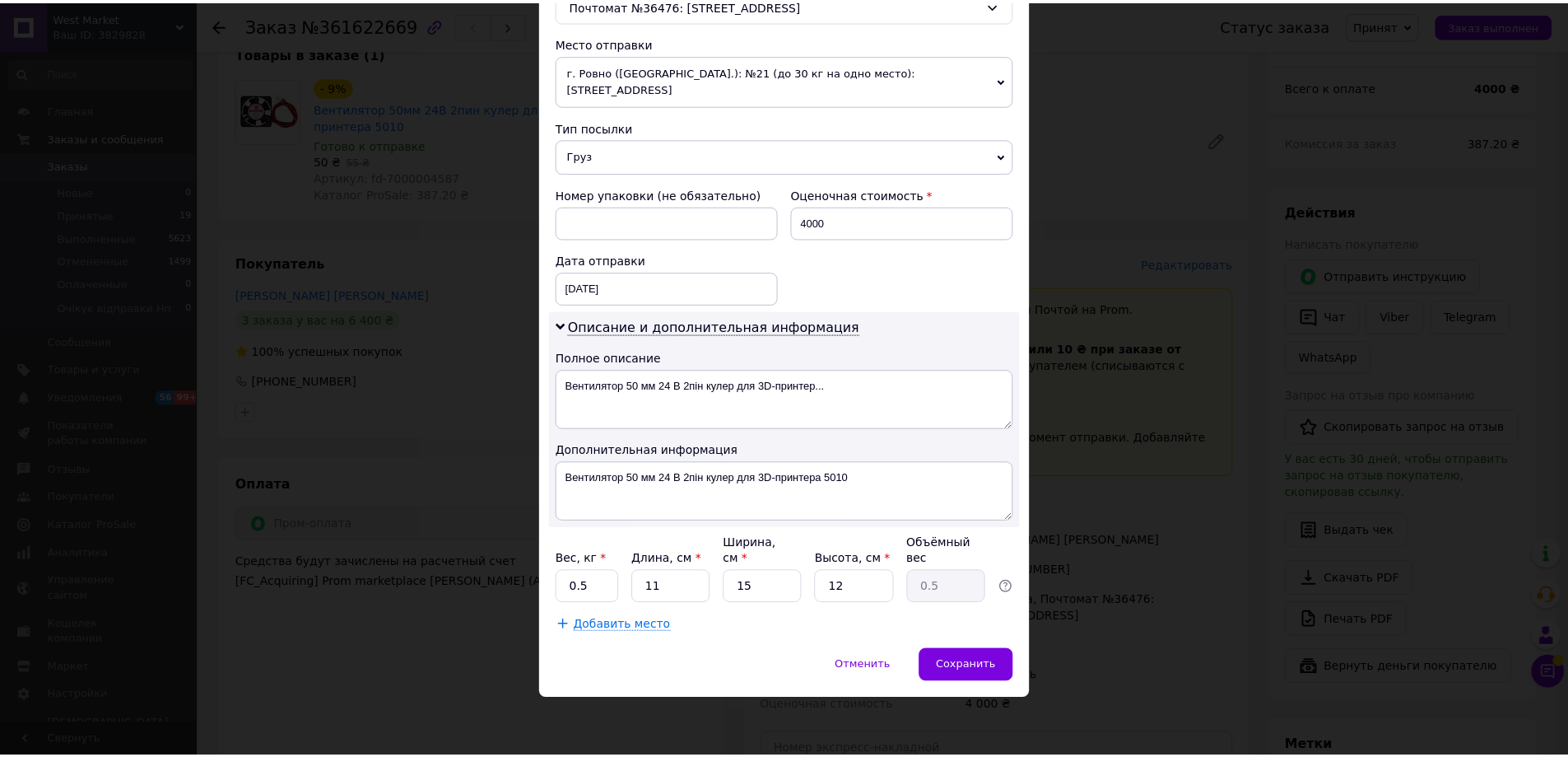
scroll to position [808, 0]
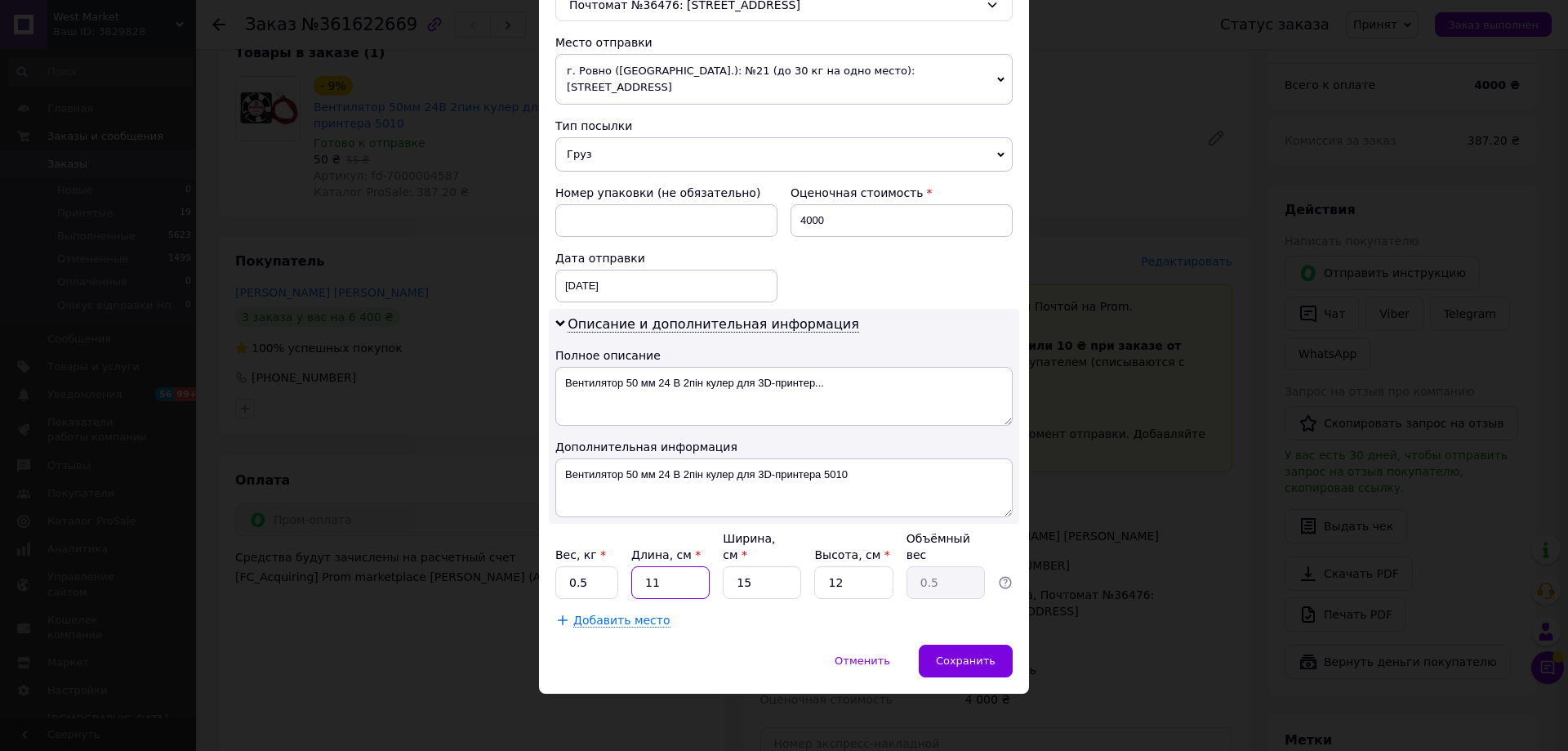
click at [663, 568] on input "11" at bounding box center [670, 582] width 78 height 32
type input "1"
type input "0.1"
type input "1"
click at [761, 566] on input "15" at bounding box center [762, 582] width 78 height 32
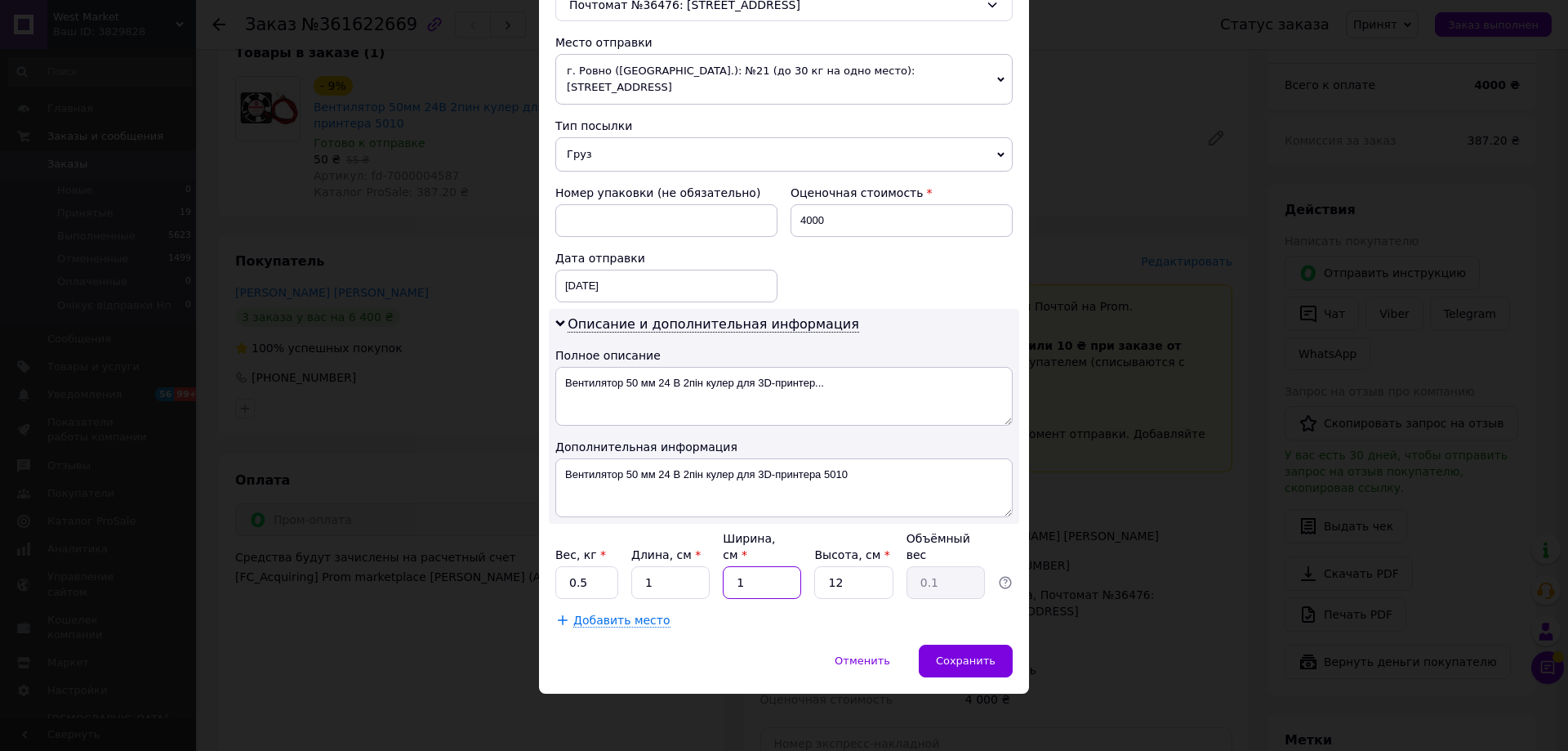
type input "1"
click at [859, 566] on input "12" at bounding box center [853, 582] width 78 height 32
type input "1"
click at [973, 663] on span "Сохранить" at bounding box center [965, 660] width 59 height 13
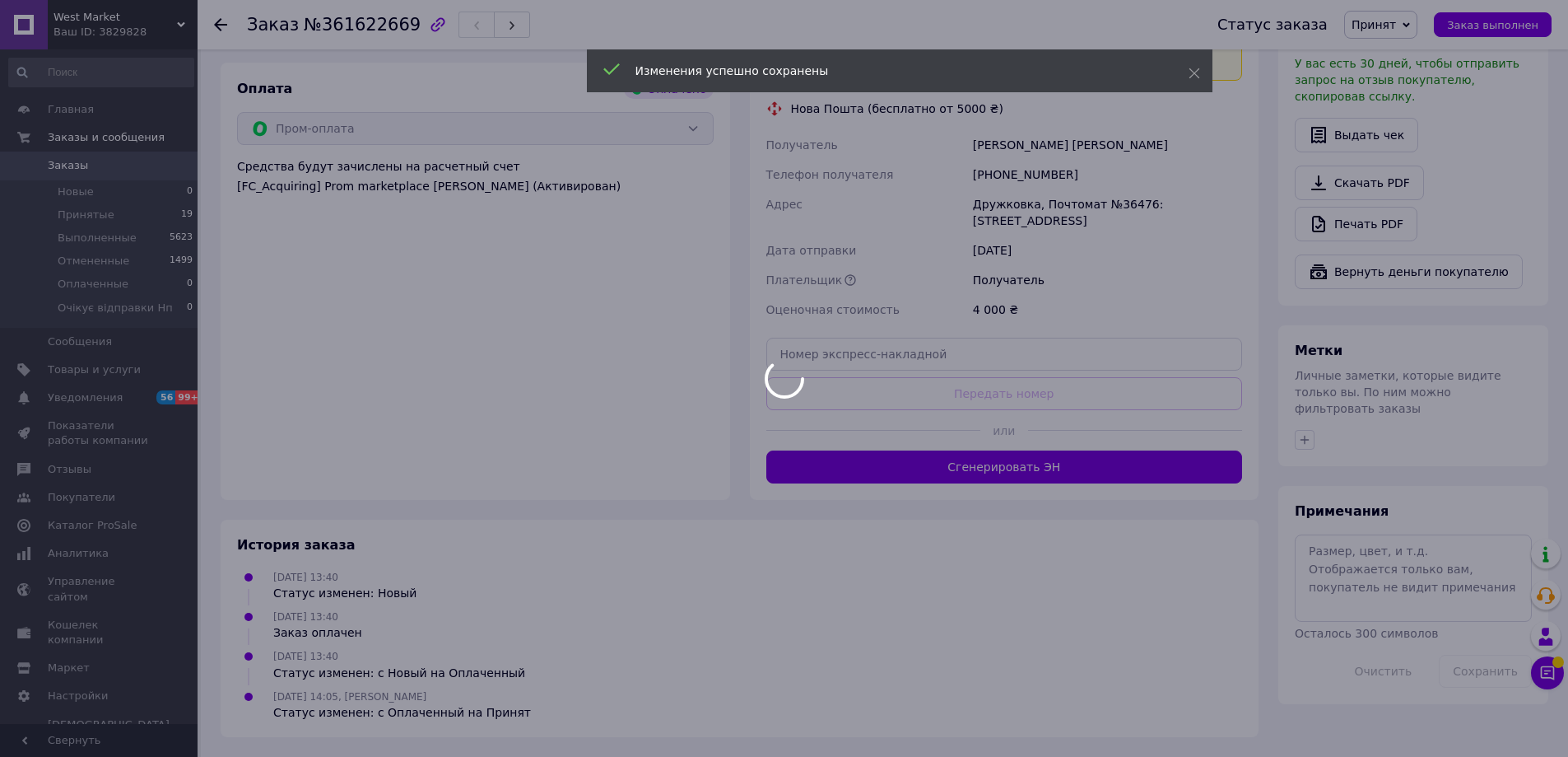
scroll to position [823, 0]
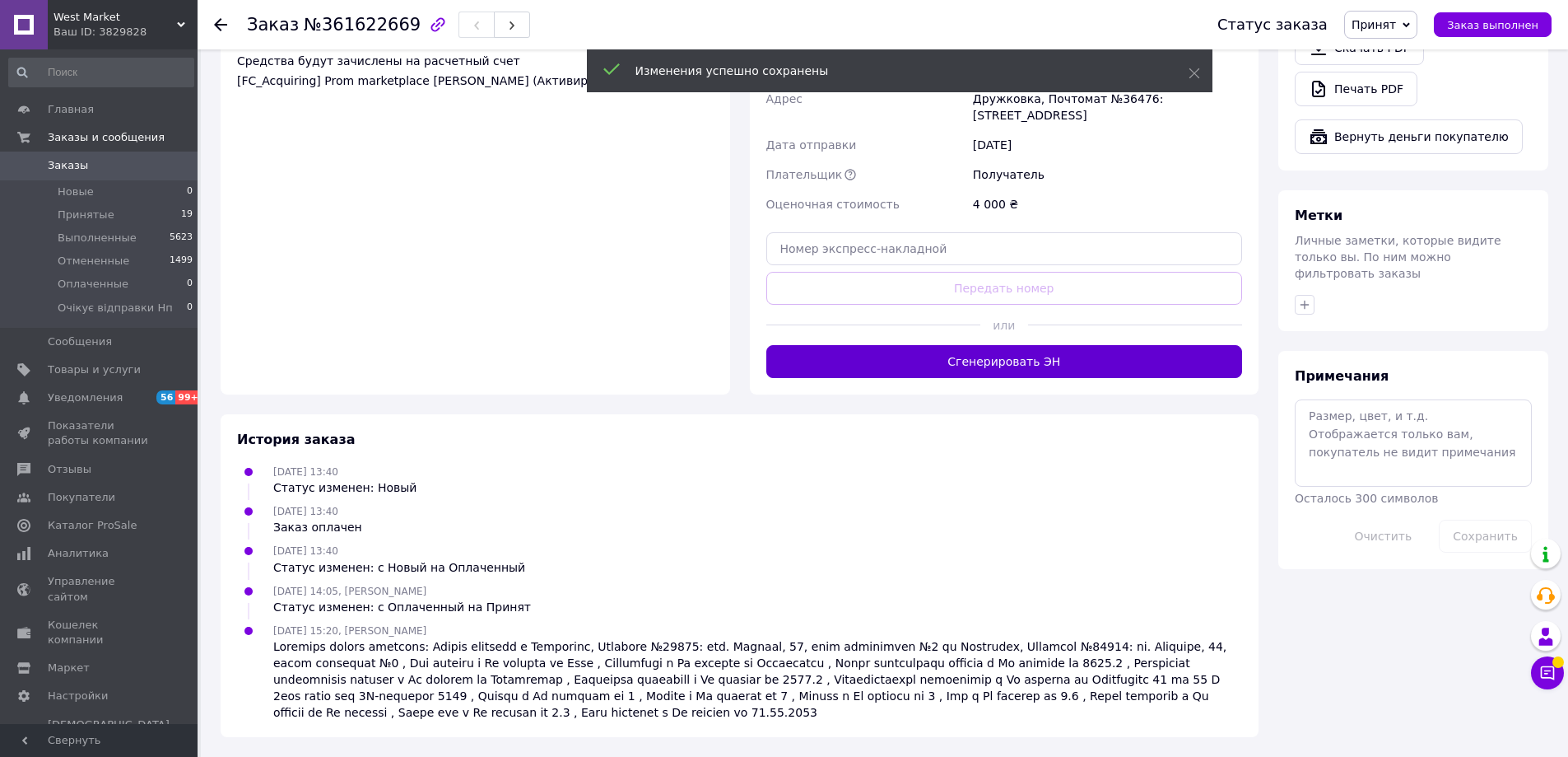
click at [978, 378] on button "Сгенерировать ЭН" at bounding box center [1005, 361] width 477 height 33
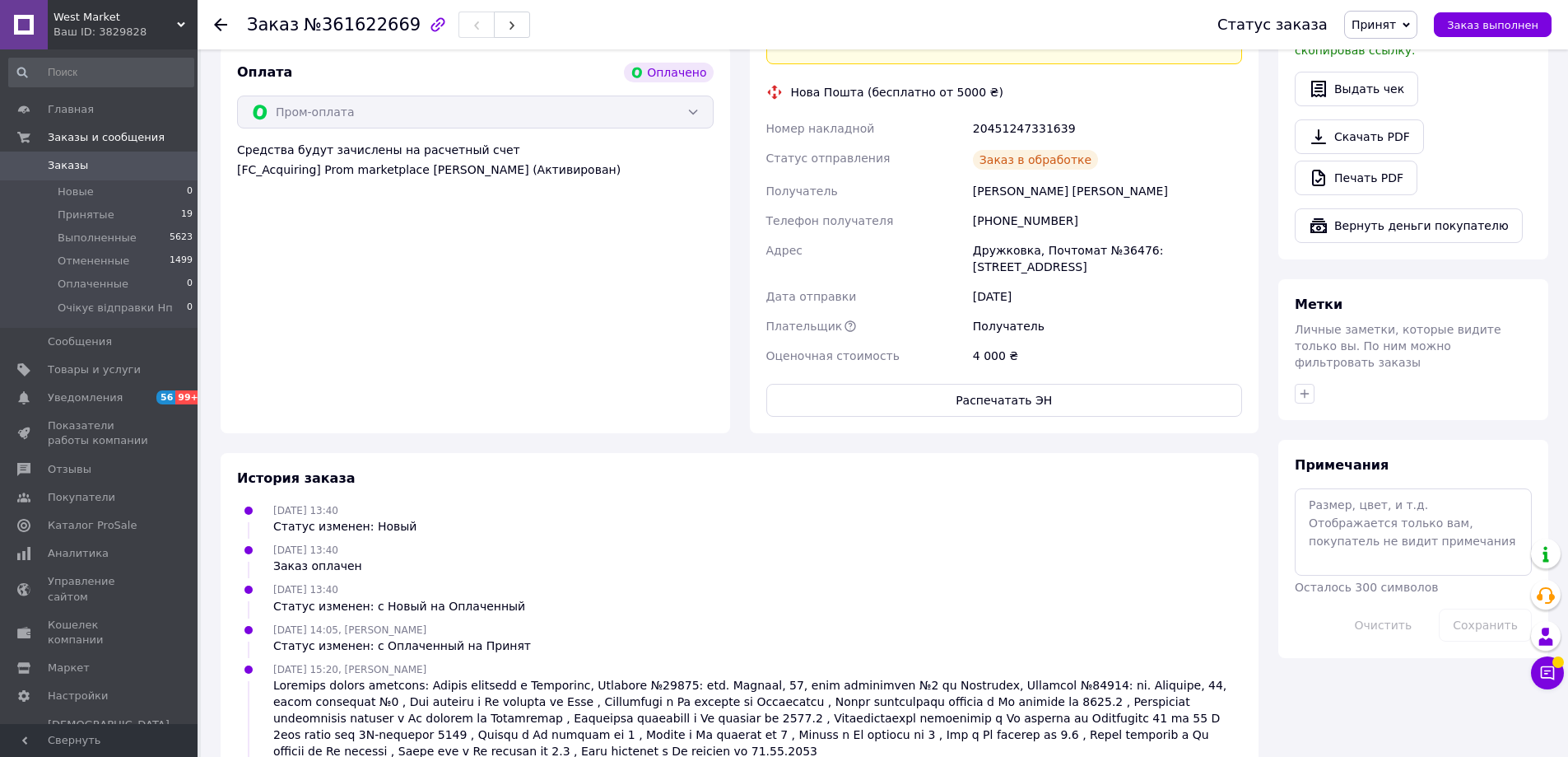
scroll to position [43, 0]
drag, startPoint x: 974, startPoint y: 359, endPoint x: 1107, endPoint y: 359, distance: 133.0
click at [1107, 143] on div "20451247331639" at bounding box center [1107, 129] width 276 height 30
copy div "20451247331639"
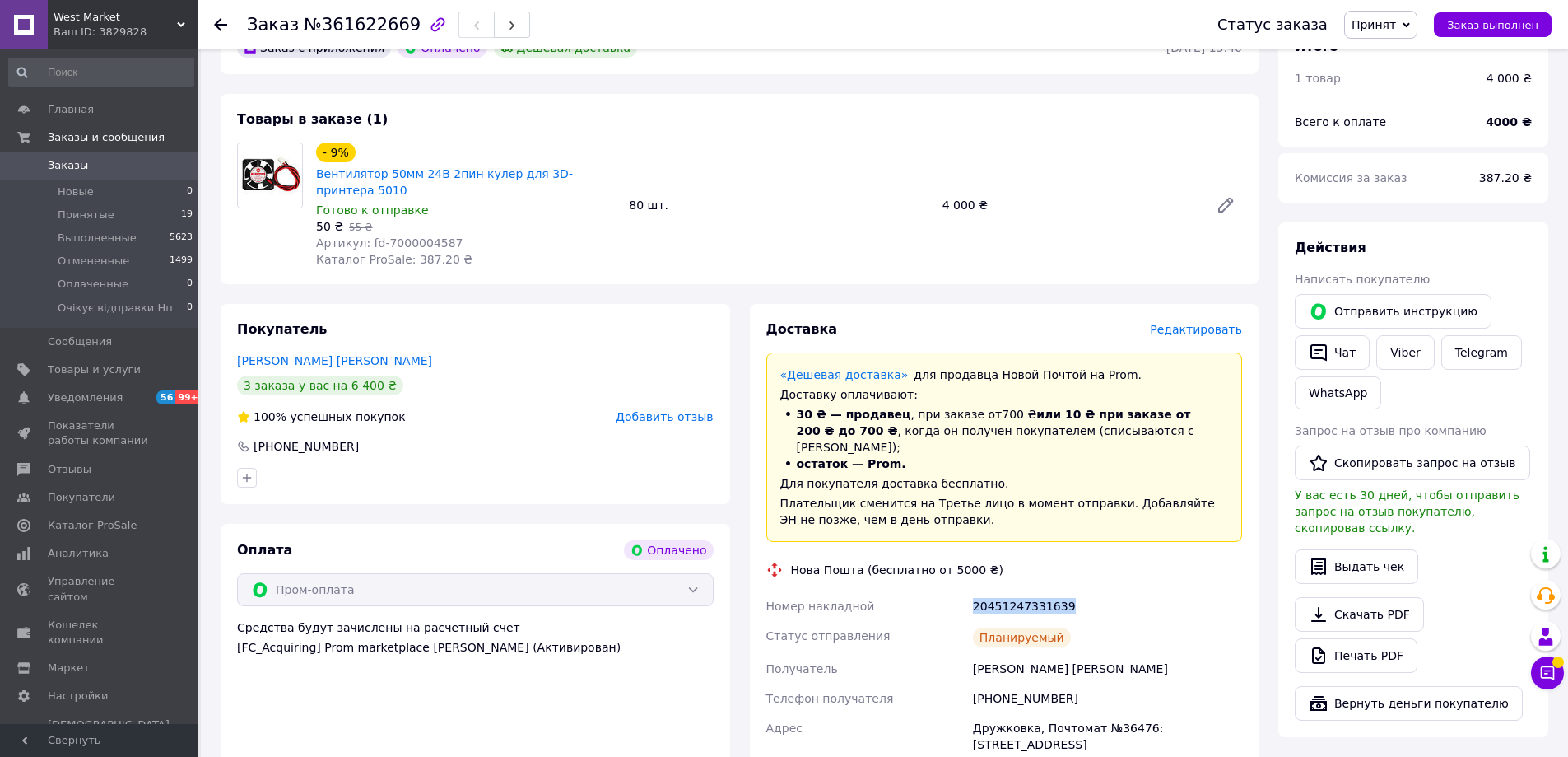
scroll to position [0, 0]
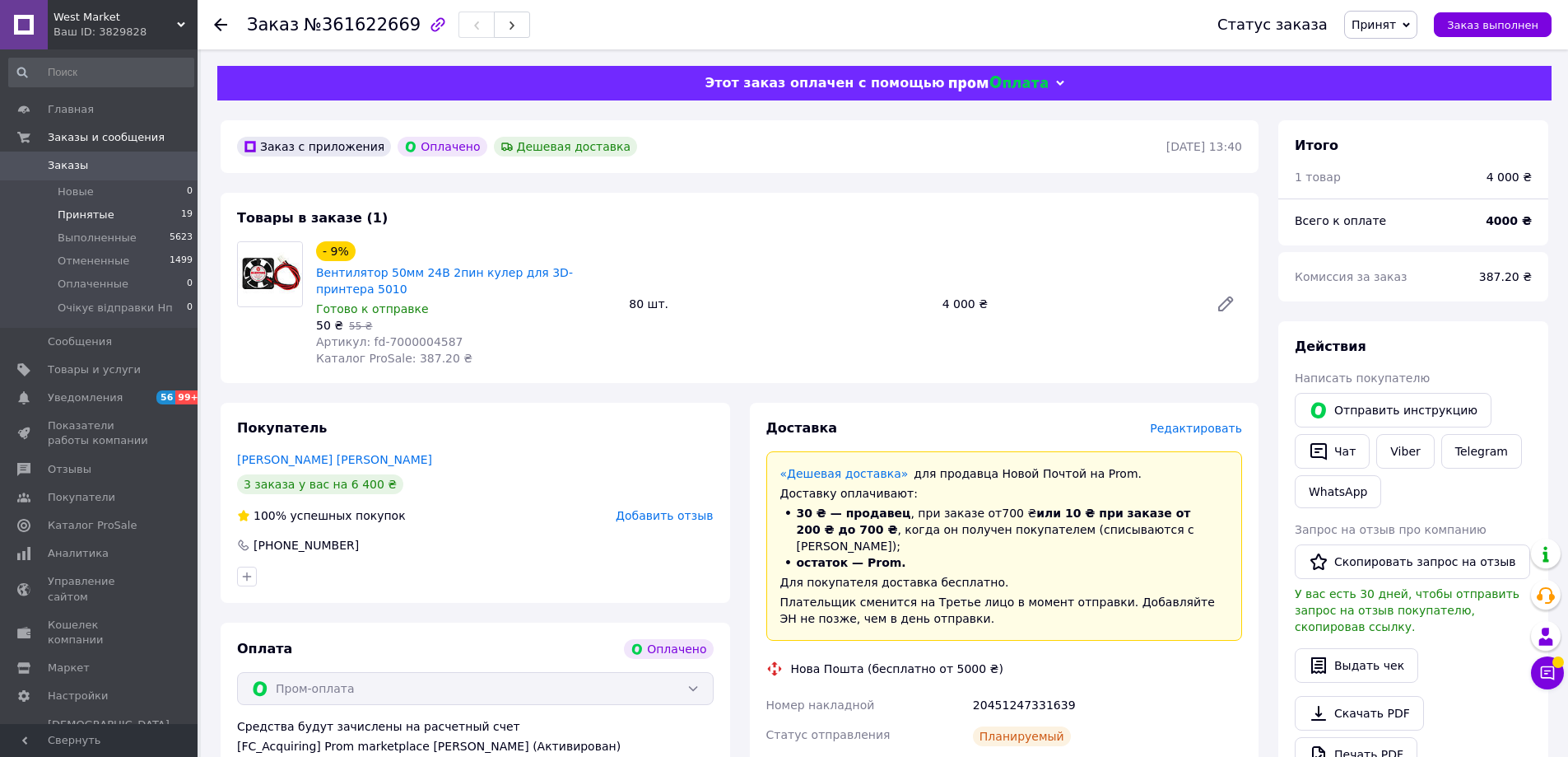
click at [119, 214] on li "Принятые 19" at bounding box center [101, 215] width 203 height 23
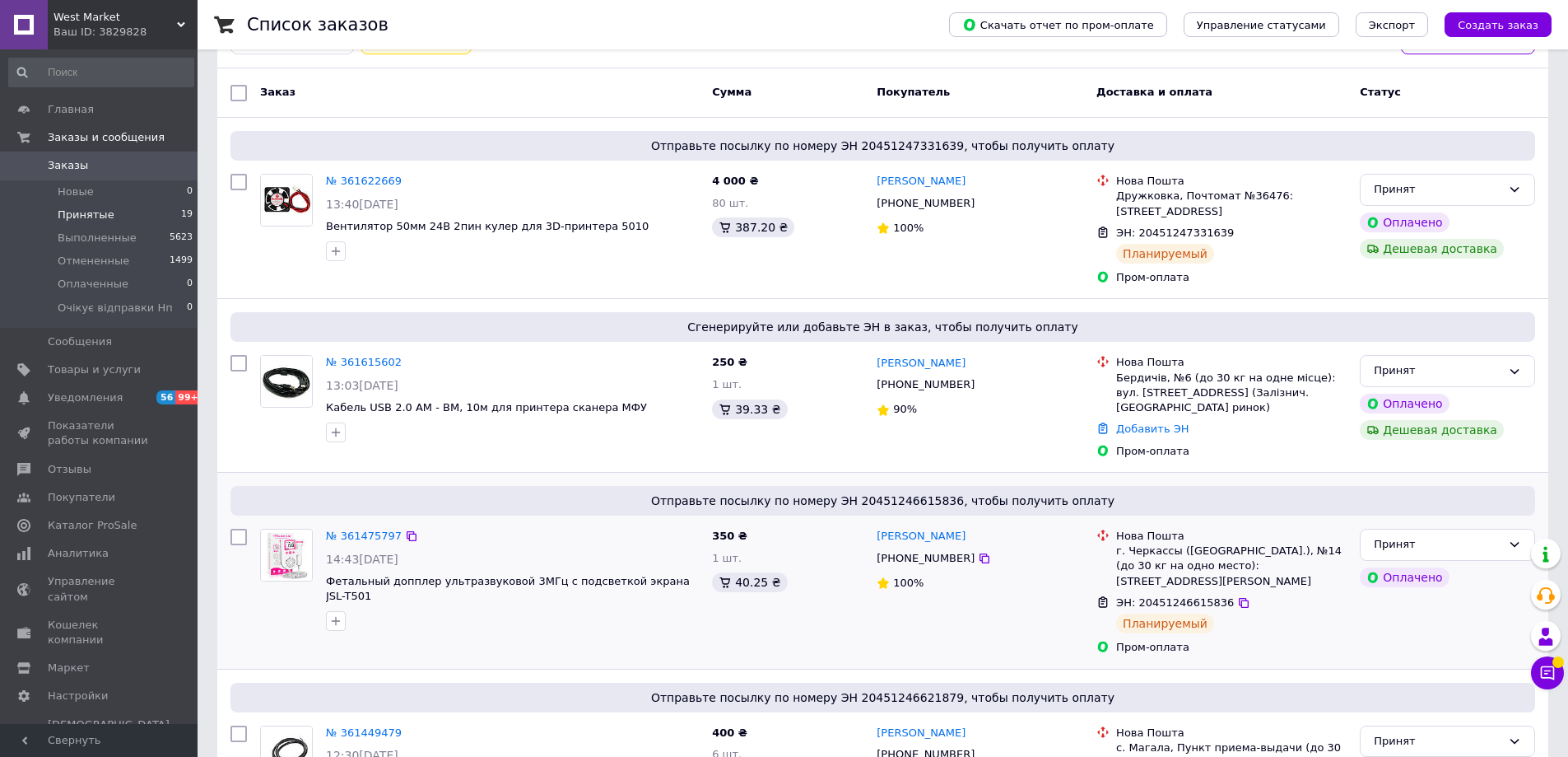
scroll to position [247, 0]
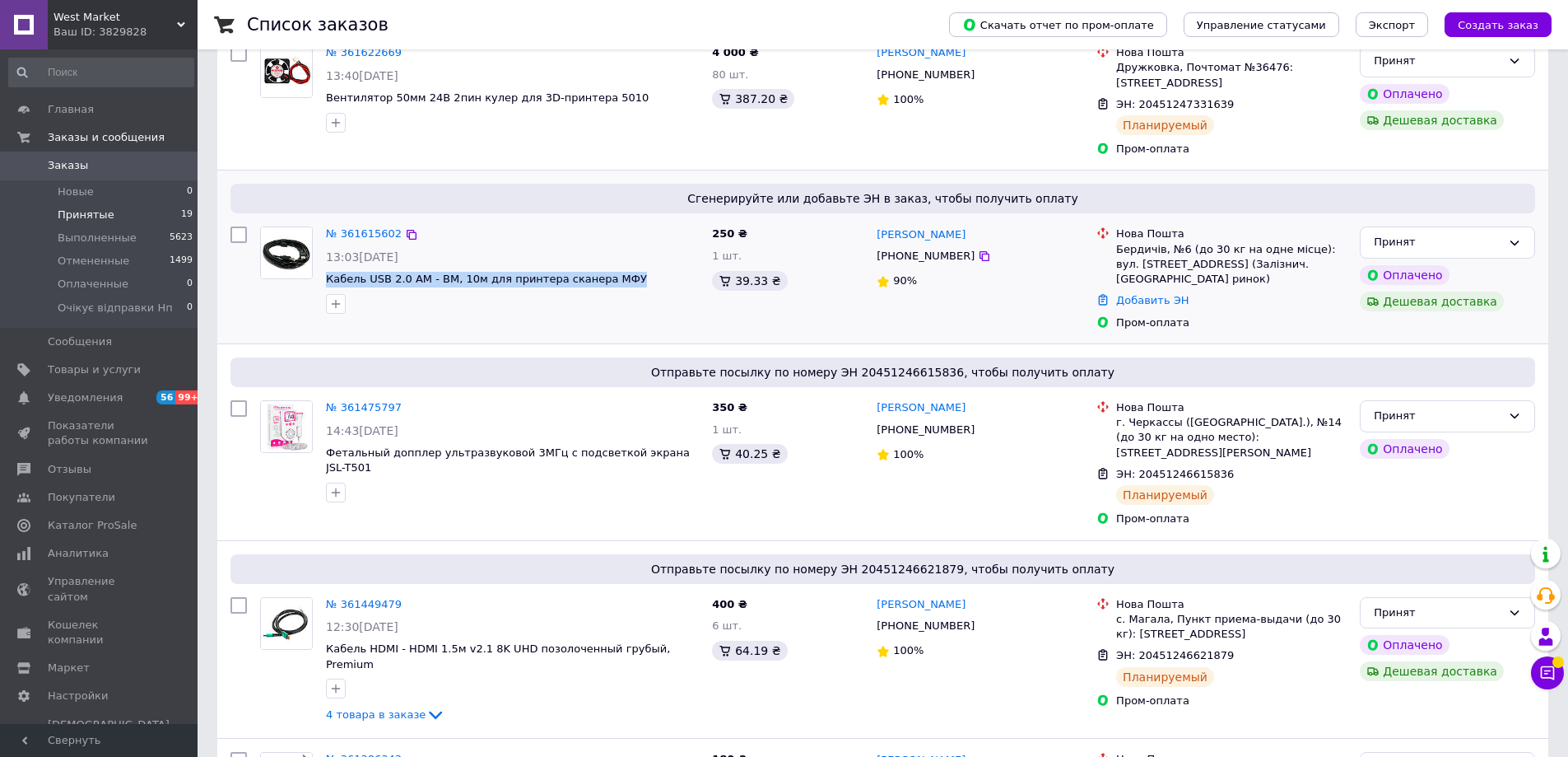
drag, startPoint x: 614, startPoint y: 306, endPoint x: 324, endPoint y: 306, distance: 290.0
click at [324, 306] on div "№ 361615602 13:03, 12.09.2025 Кабель USB 2.0 AM - BM, 10м для принтера сканера …" at bounding box center [512, 270] width 387 height 100
copy span "Кабель USB 2.0 AM - BM, 10м для принтера сканера МФУ"
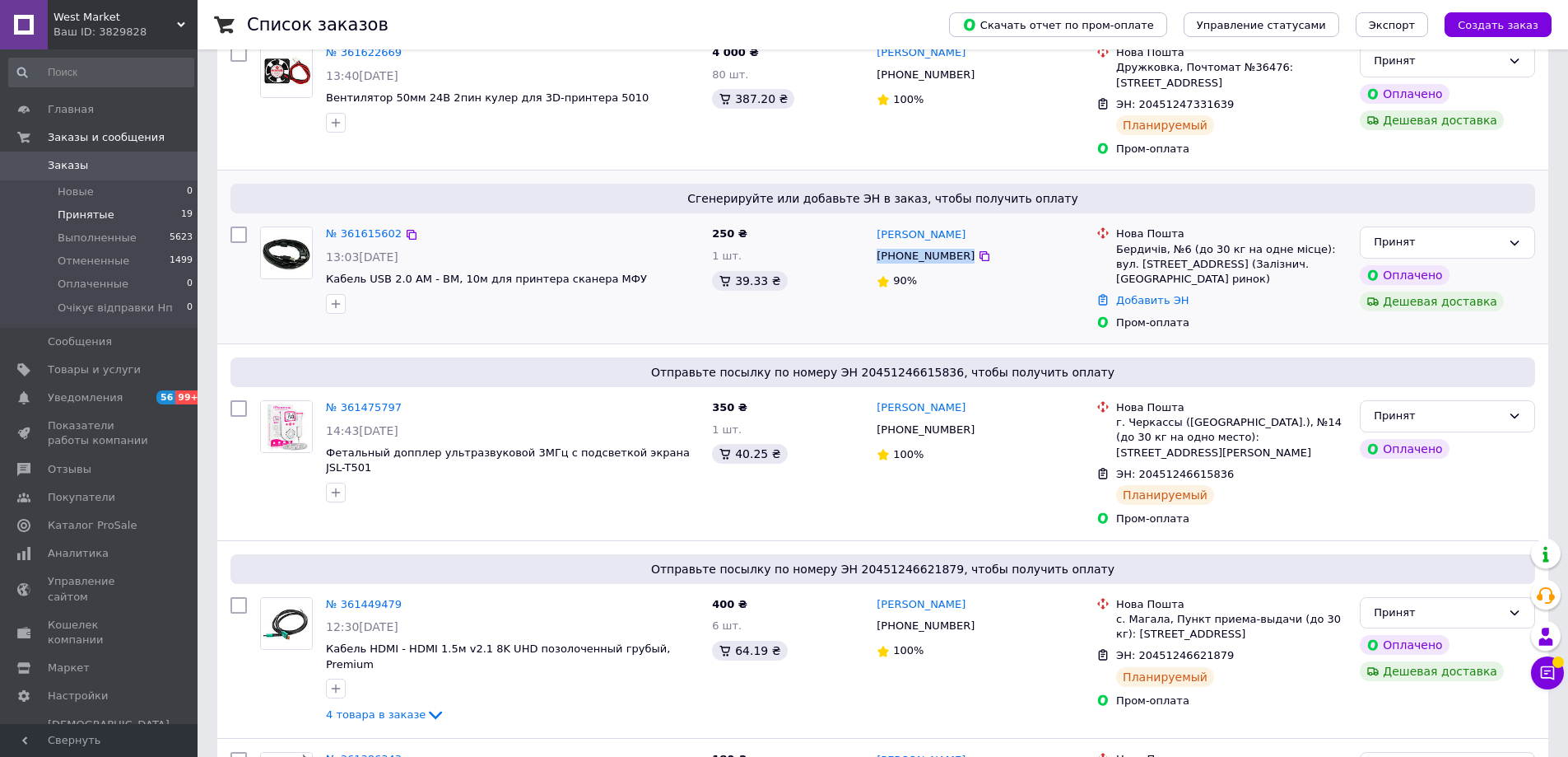
drag, startPoint x: 875, startPoint y: 281, endPoint x: 980, endPoint y: 282, distance: 105.0
click at [980, 265] on div "[PHONE_NUMBER]" at bounding box center [980, 256] width 210 height 18
copy div "[PHONE_NUMBER]"
click at [277, 267] on img at bounding box center [286, 253] width 51 height 51
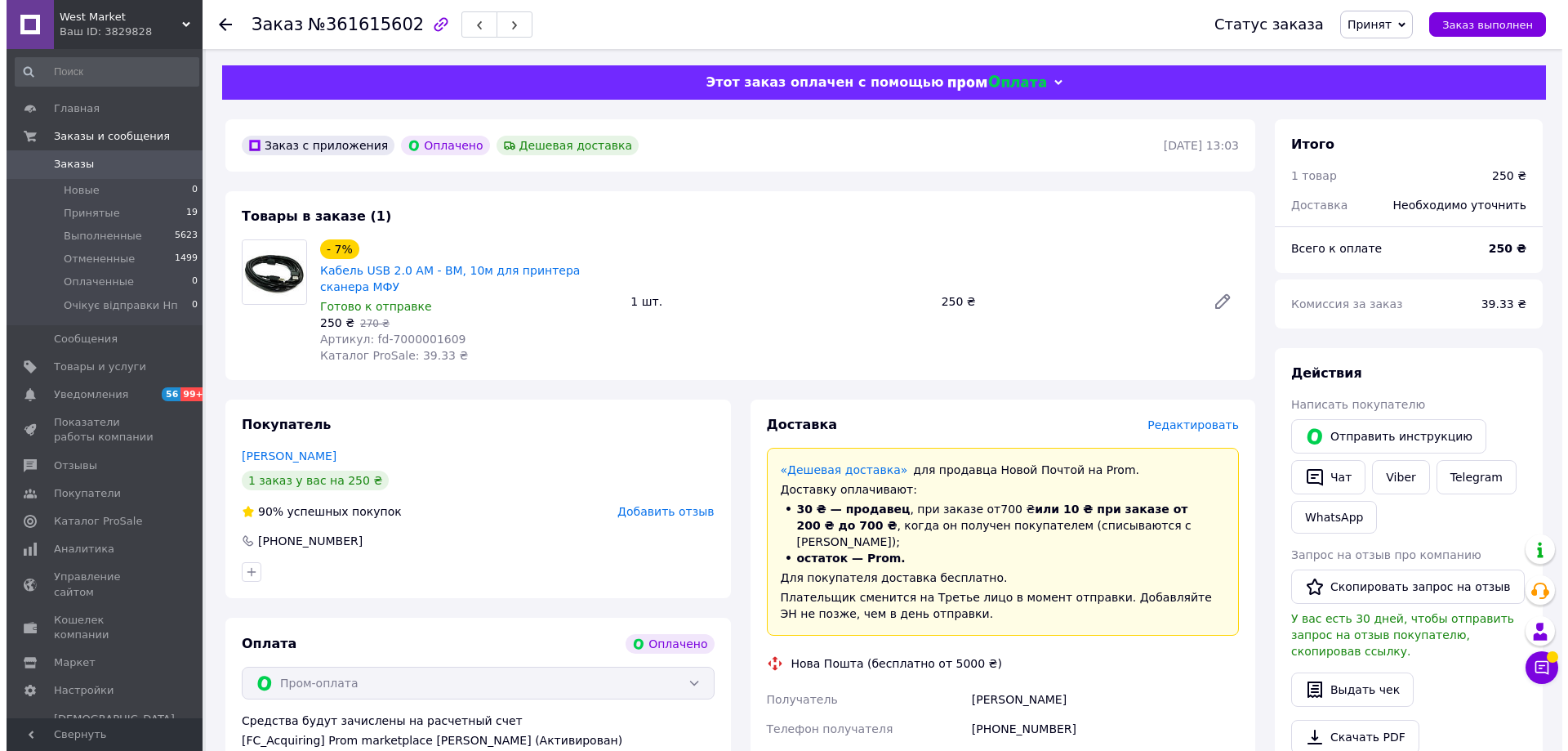
scroll to position [251, 0]
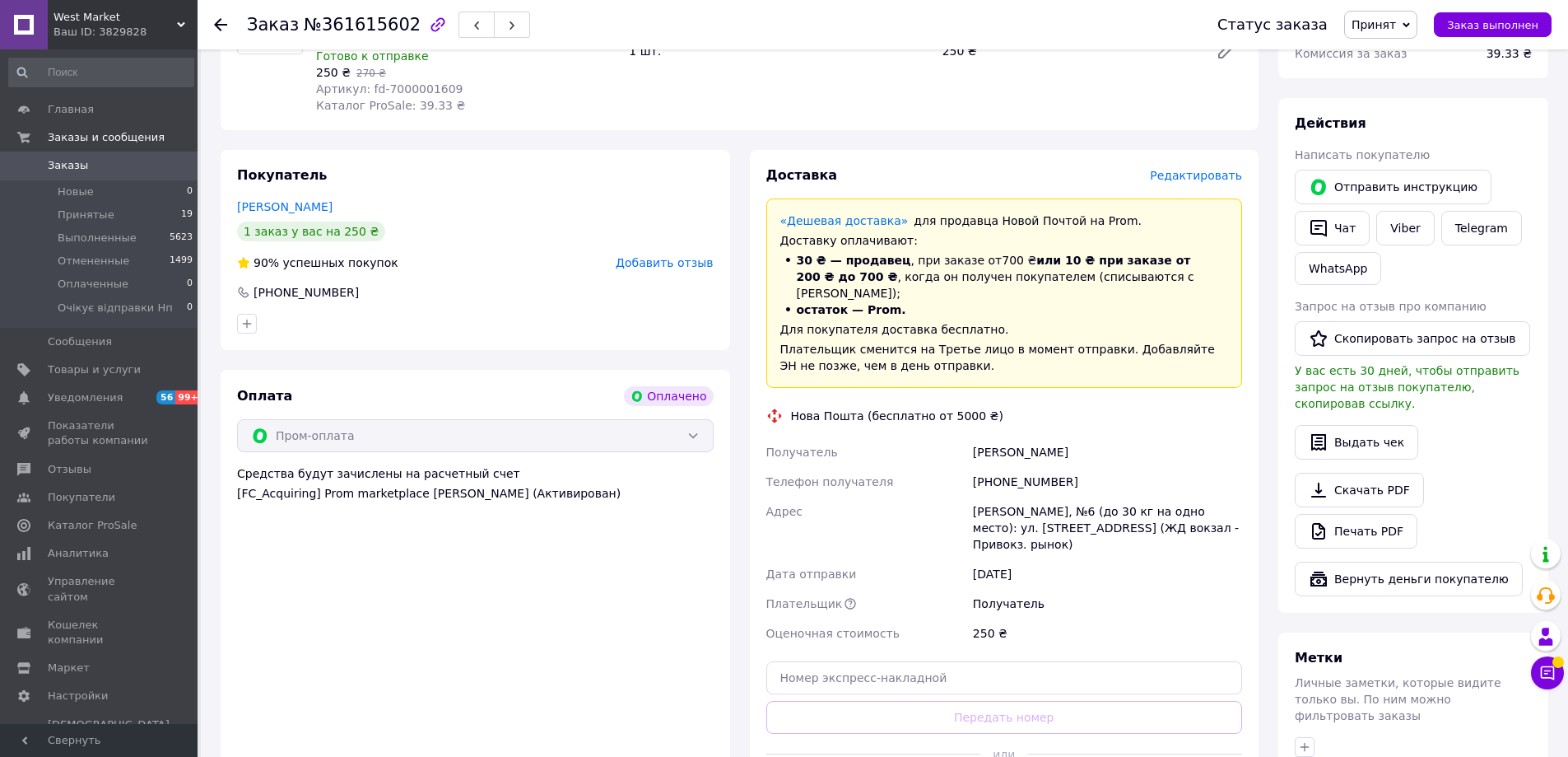
click at [1162, 182] on span "Редактировать" at bounding box center [1196, 175] width 92 height 14
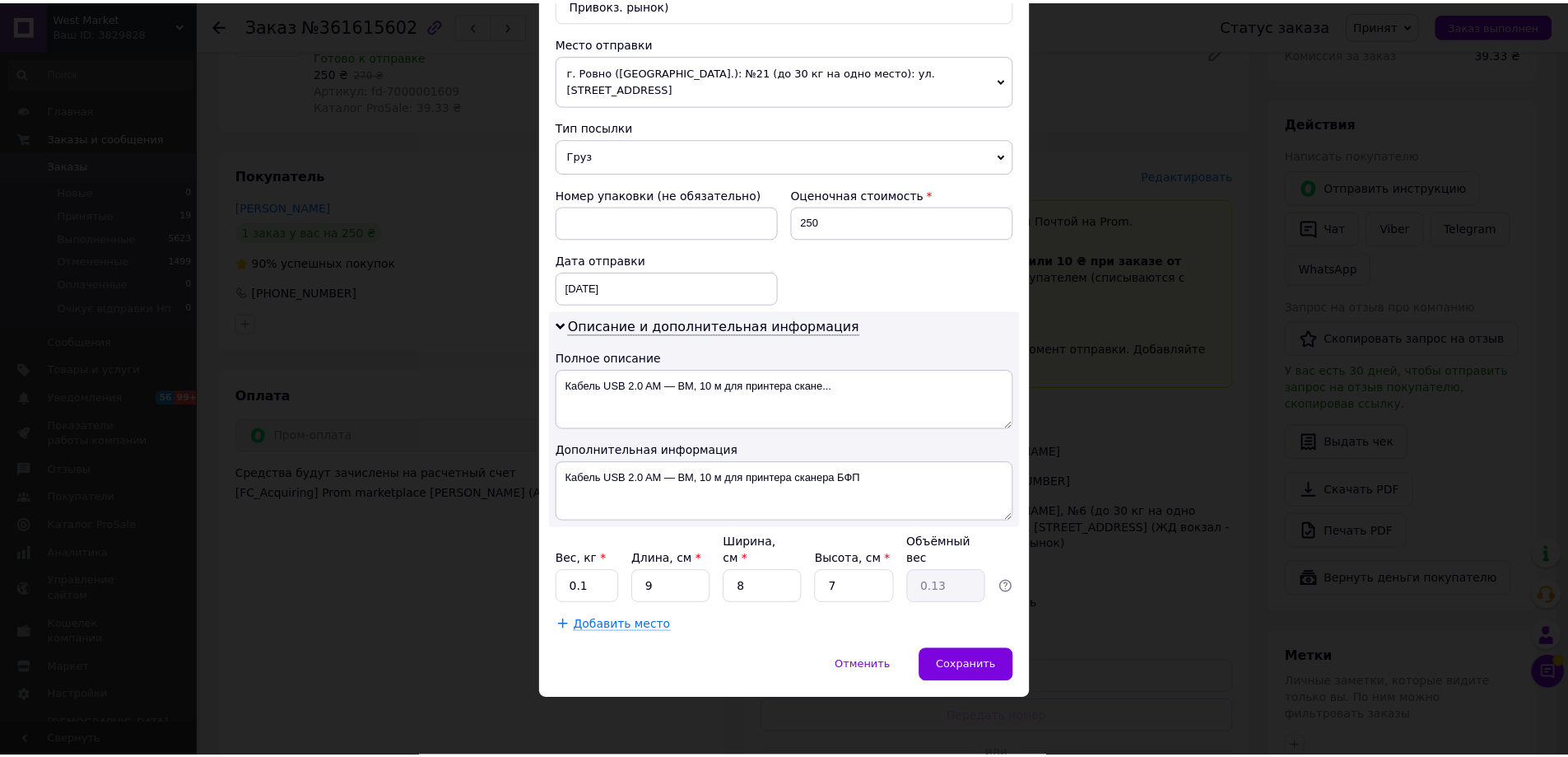
scroll to position [808, 0]
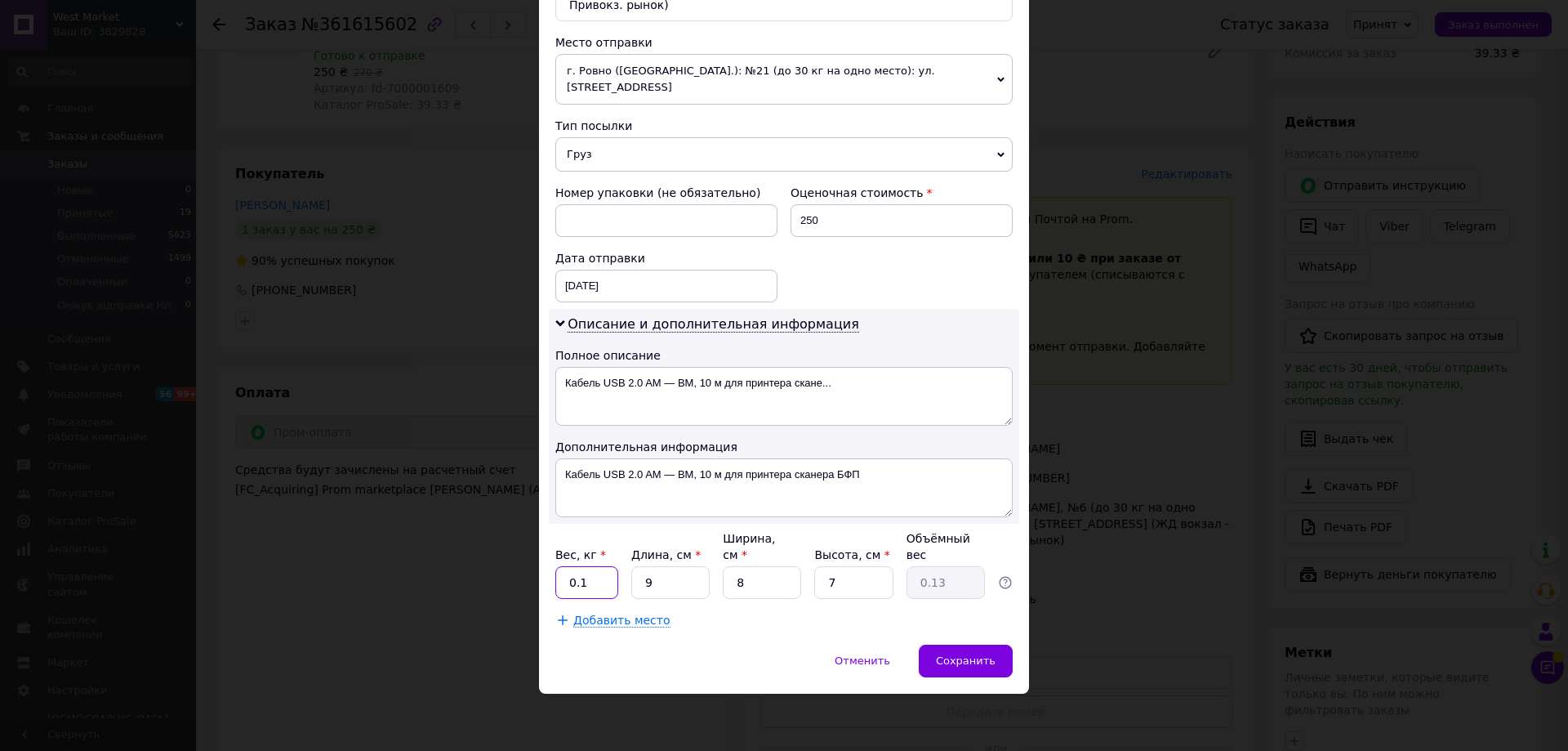
click at [592, 570] on input "0.1" at bounding box center [586, 582] width 63 height 32
type input "0.5"
click at [685, 569] on input "9" at bounding box center [670, 582] width 78 height 32
type input "1"
type input "0.1"
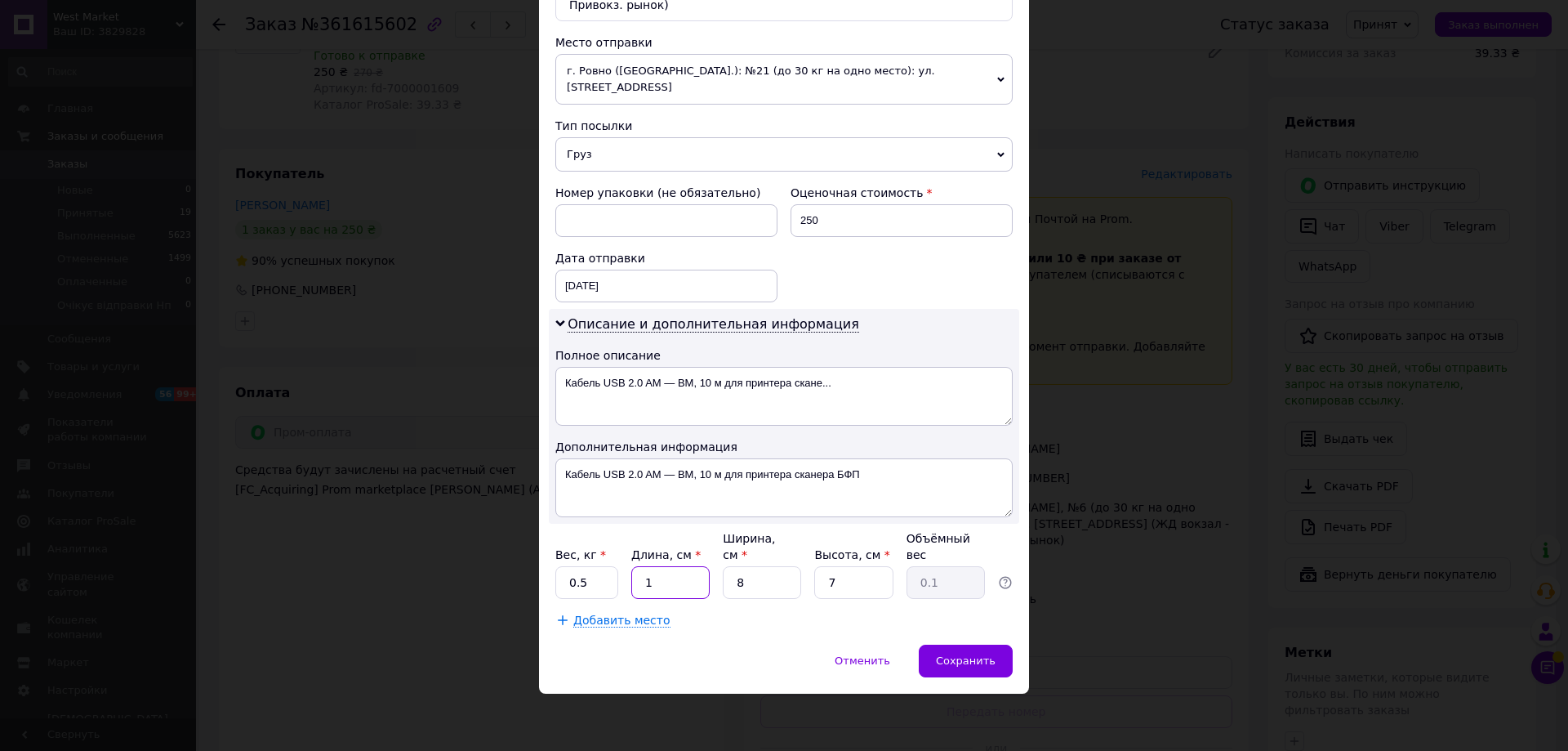
type input "1"
click at [753, 569] on input "8" at bounding box center [762, 582] width 78 height 32
type input "1"
type input "0.1"
type input "1"
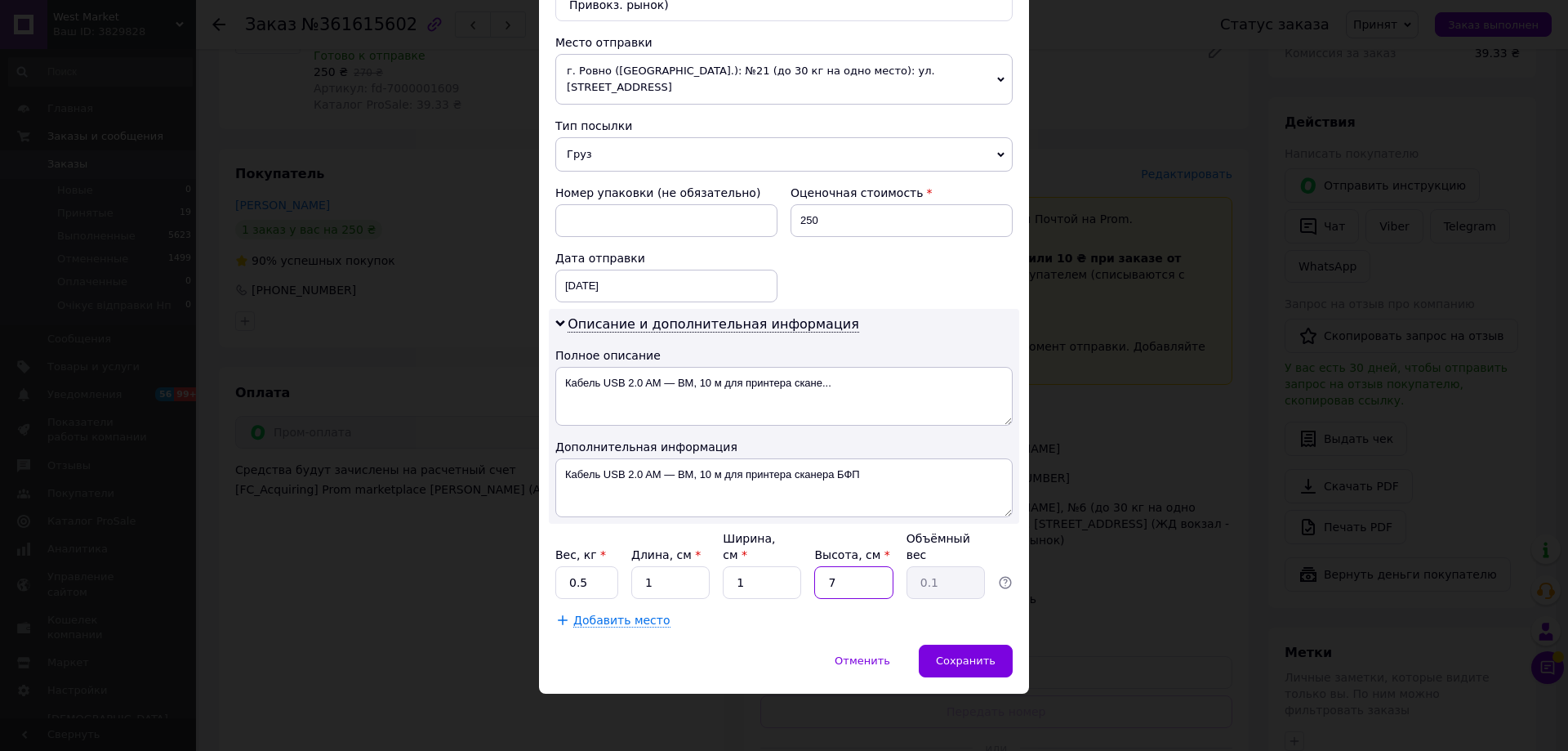
click at [850, 572] on input "7" at bounding box center [853, 582] width 78 height 32
type input "1"
type input "0.1"
type input "1"
click at [985, 666] on span "Сохранить" at bounding box center [965, 660] width 59 height 13
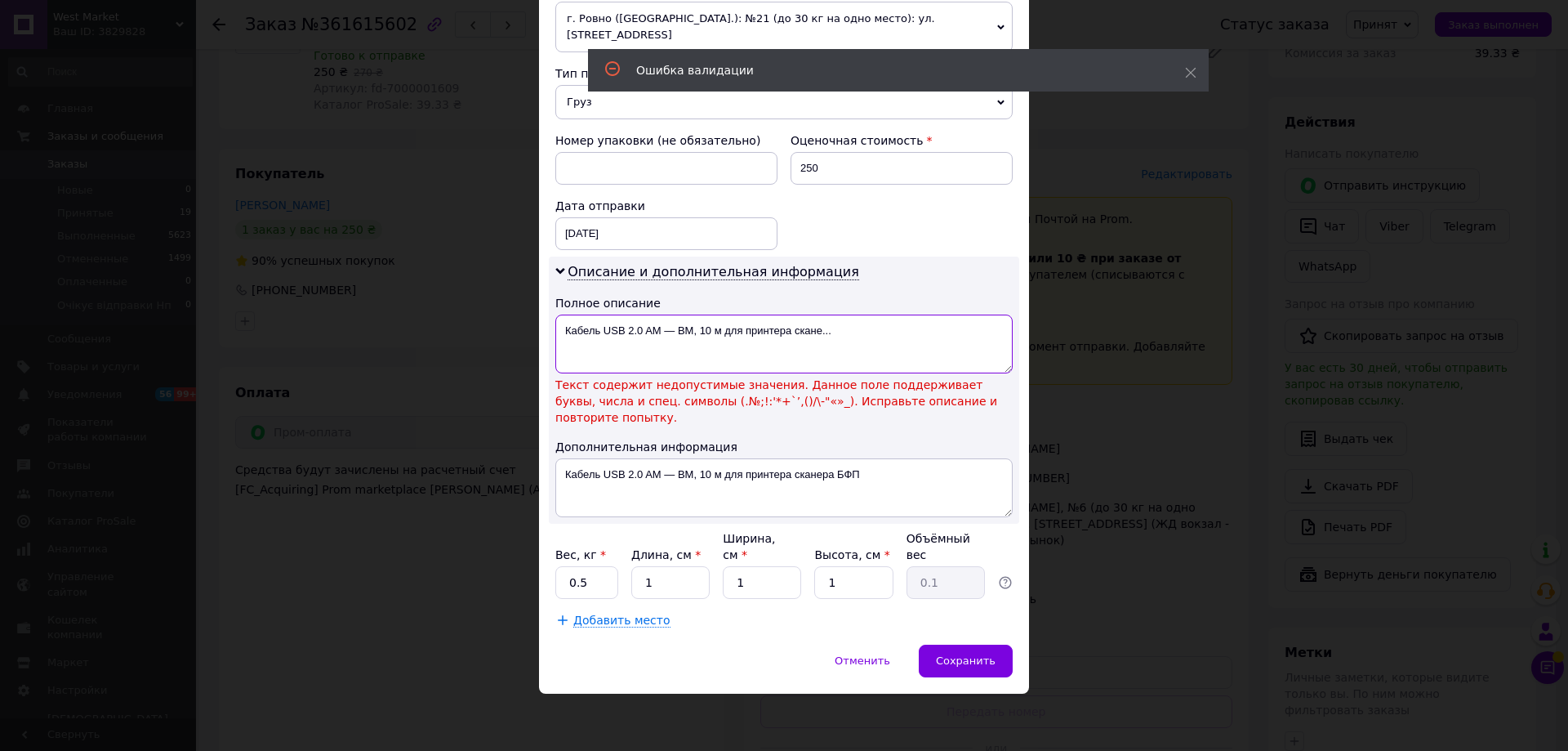
drag, startPoint x: 841, startPoint y: 344, endPoint x: 663, endPoint y: 337, distance: 178.1
click at [663, 337] on textarea "Кабель USB 2.0 AM — BM, 10 м для принтера скане..." at bounding box center [783, 343] width 457 height 58
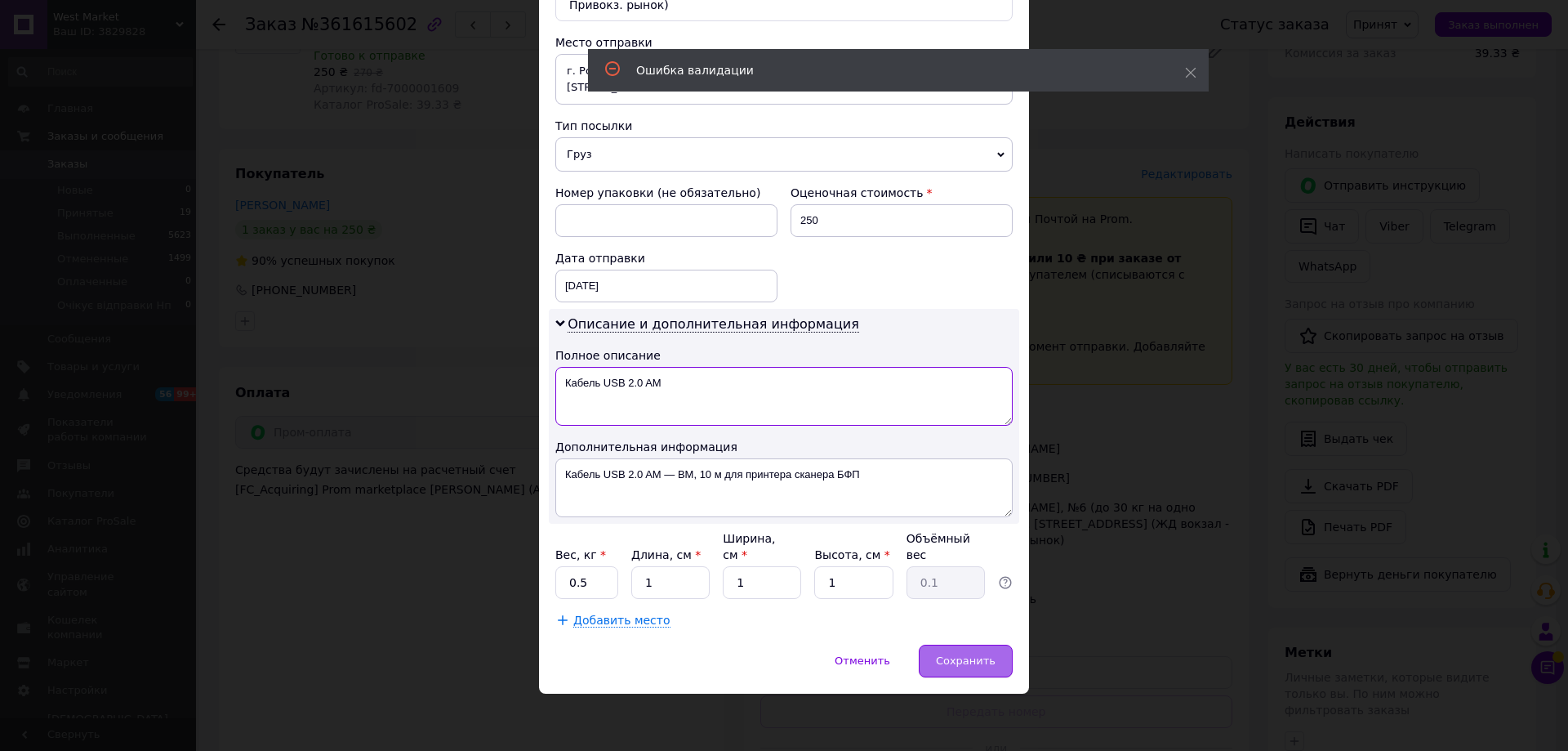
type textarea "Кабель USB 2.0 AM"
click at [979, 660] on span "Сохранить" at bounding box center [965, 660] width 59 height 13
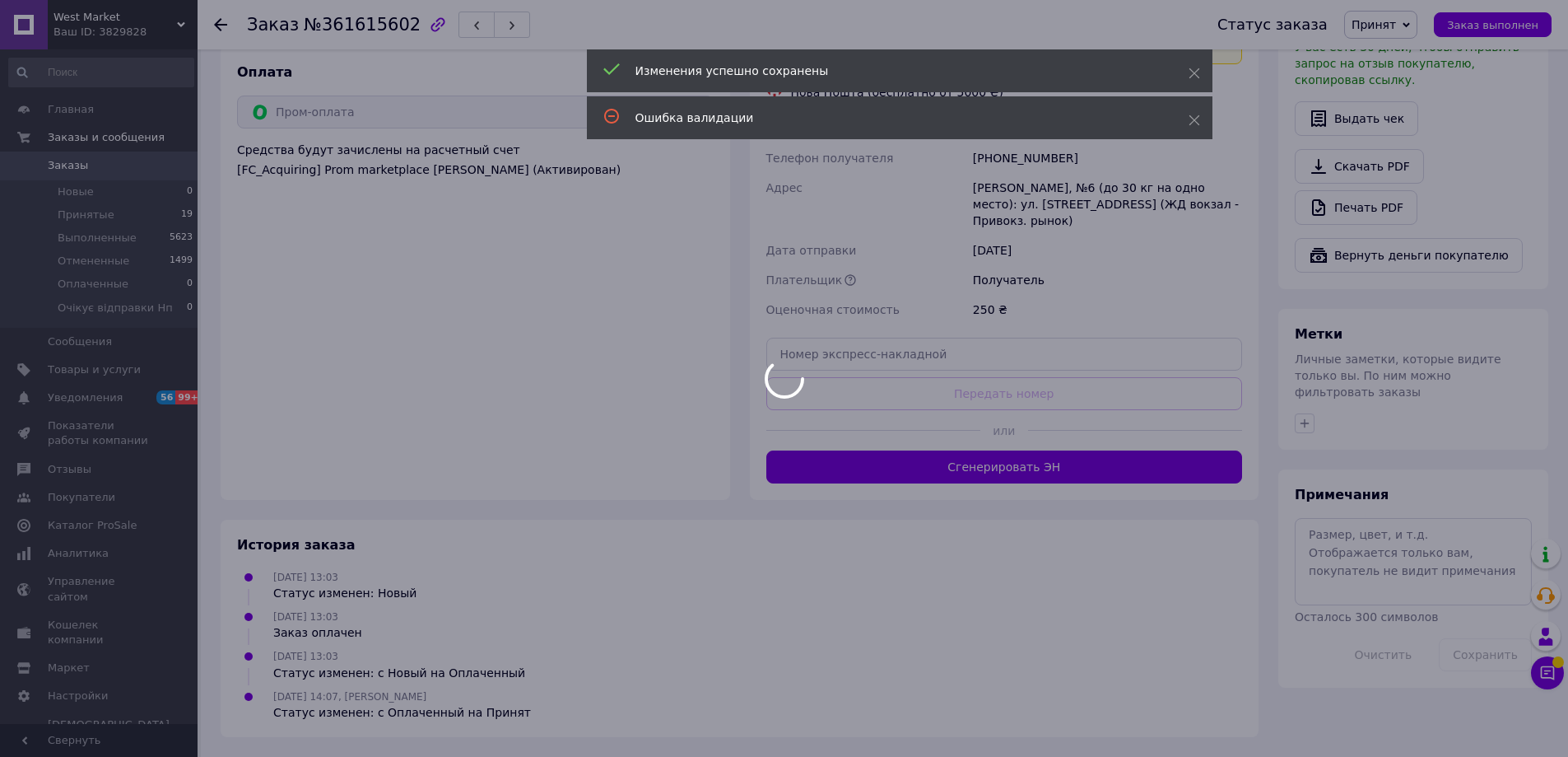
scroll to position [912, 0]
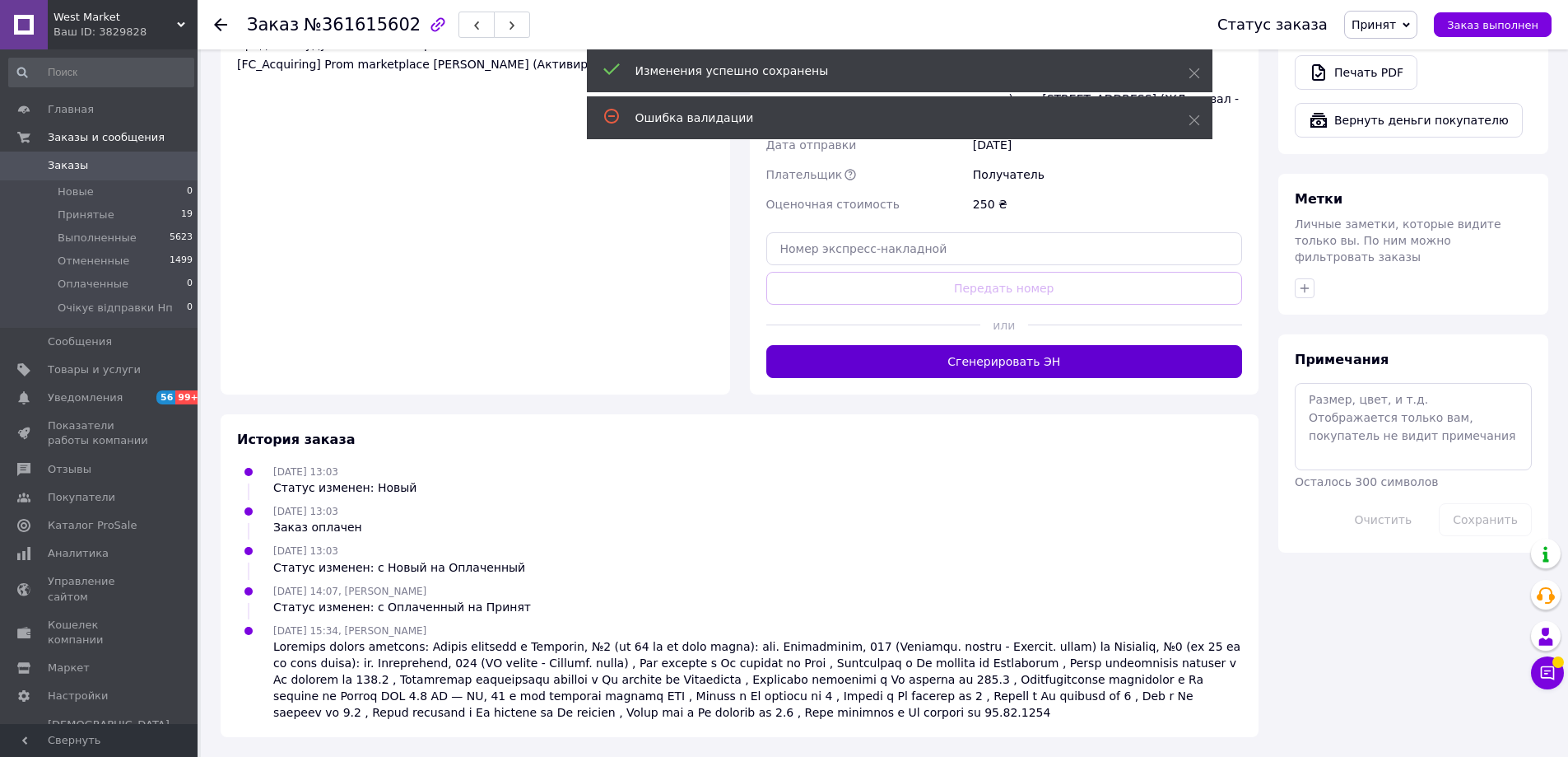
click at [990, 378] on button "Сгенерировать ЭН" at bounding box center [1005, 361] width 477 height 33
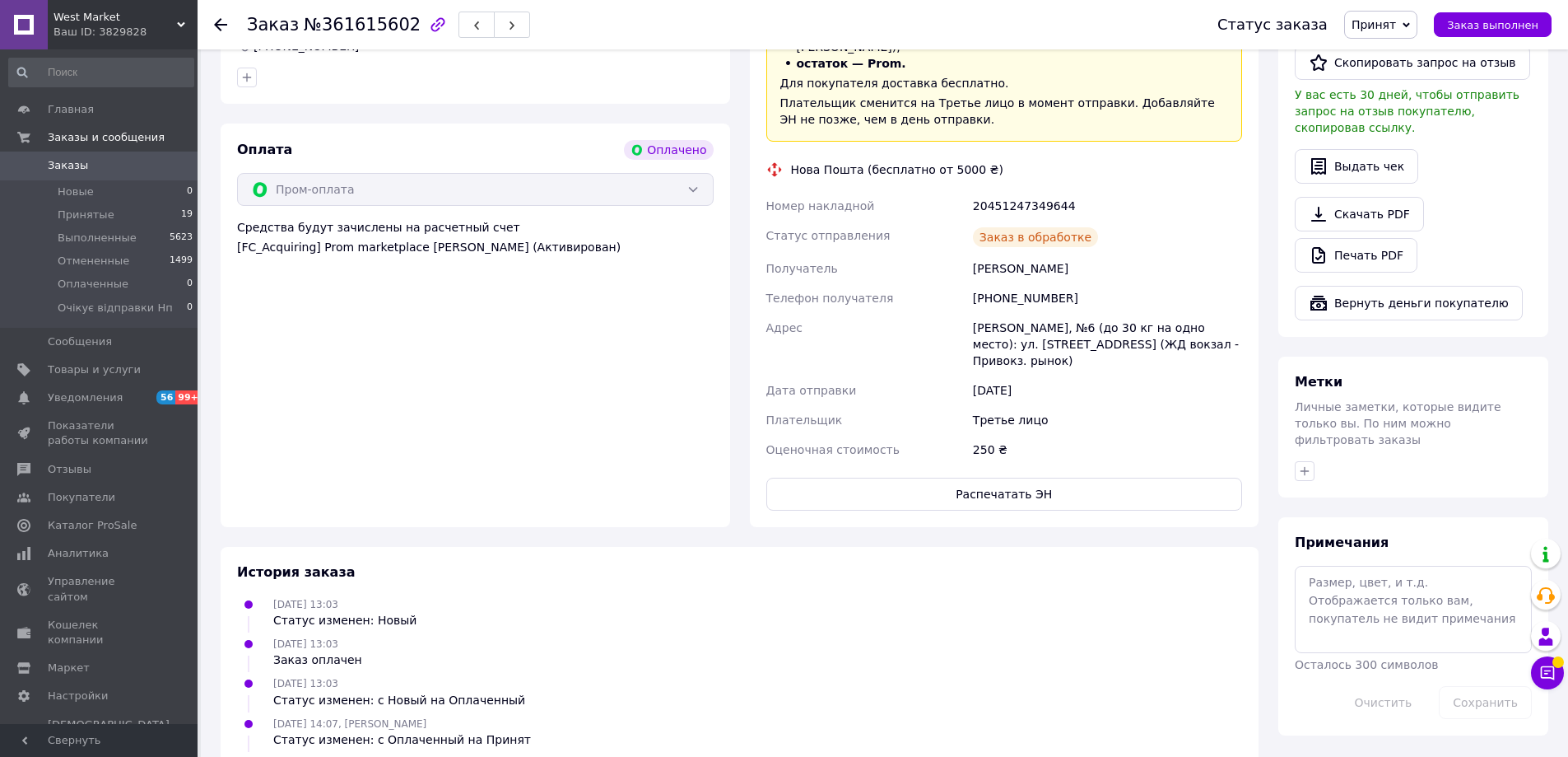
scroll to position [500, 0]
drag, startPoint x: 972, startPoint y: 431, endPoint x: 1131, endPoint y: 431, distance: 159.0
click at [1131, 220] on div "20451247349644" at bounding box center [1107, 205] width 276 height 30
copy div "20451247349644"
click at [111, 215] on li "Принятые 19" at bounding box center [101, 215] width 203 height 23
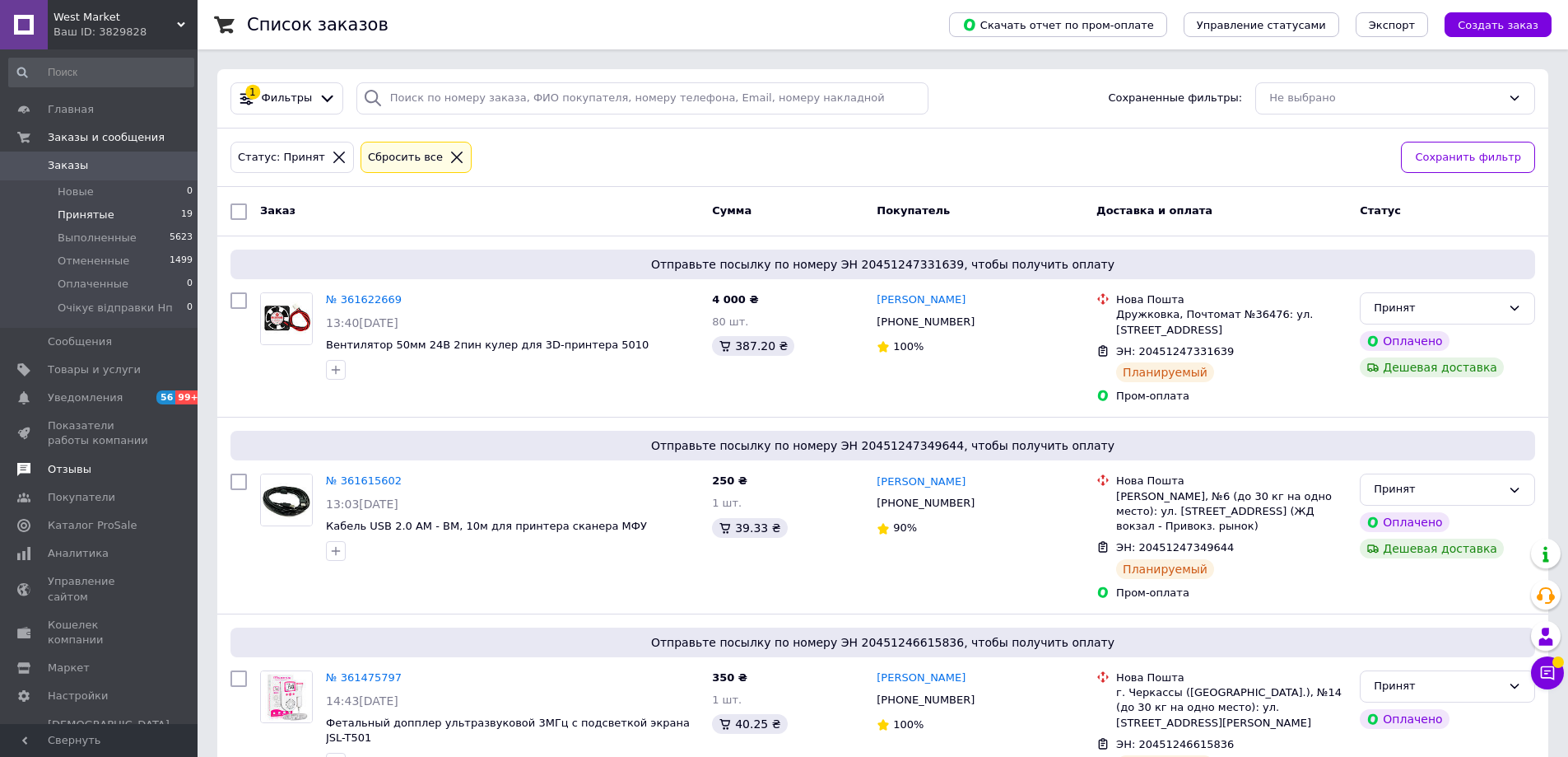
click at [102, 467] on span "Отзывы" at bounding box center [100, 469] width 104 height 14
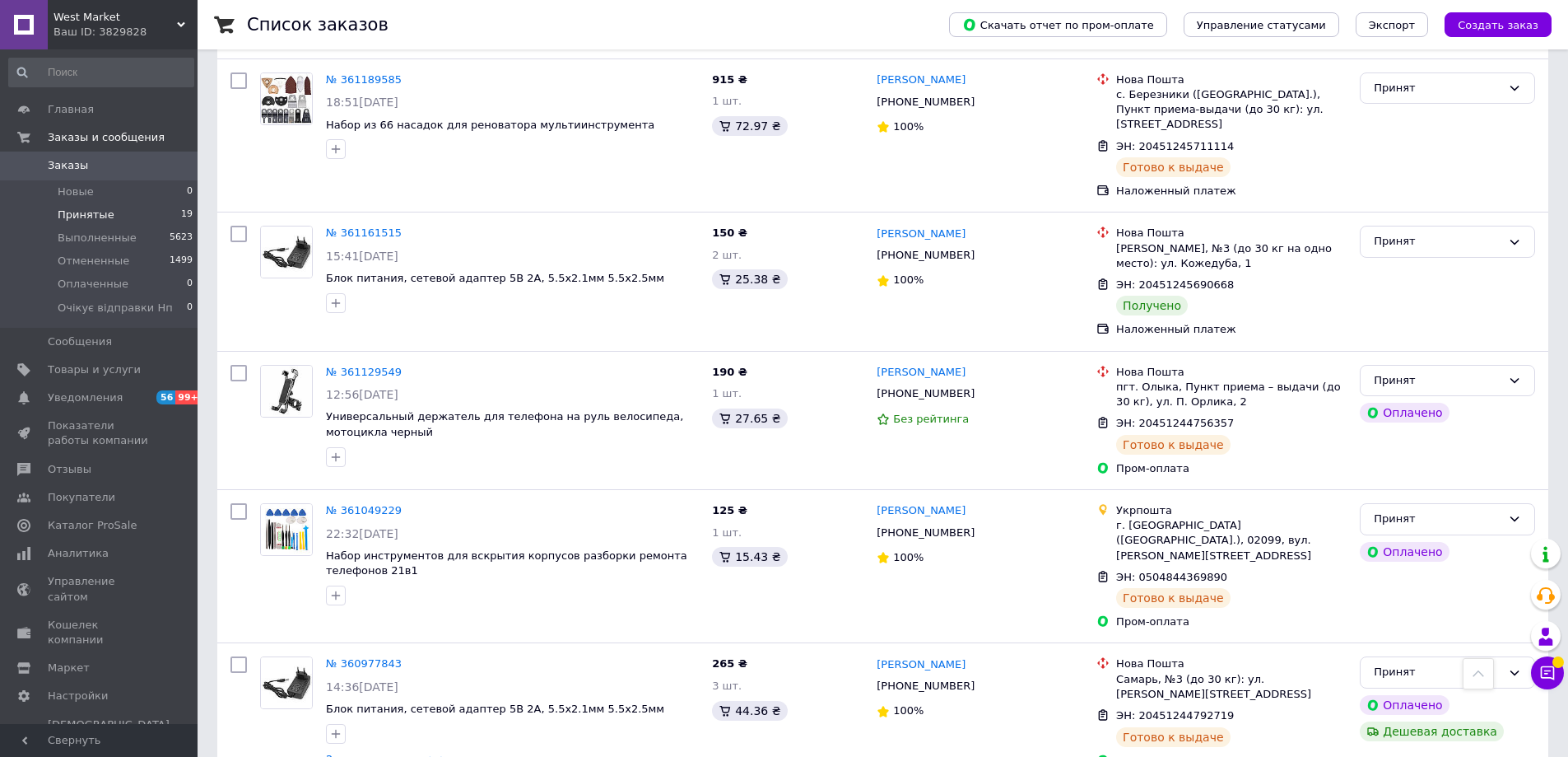
scroll to position [2060, 0]
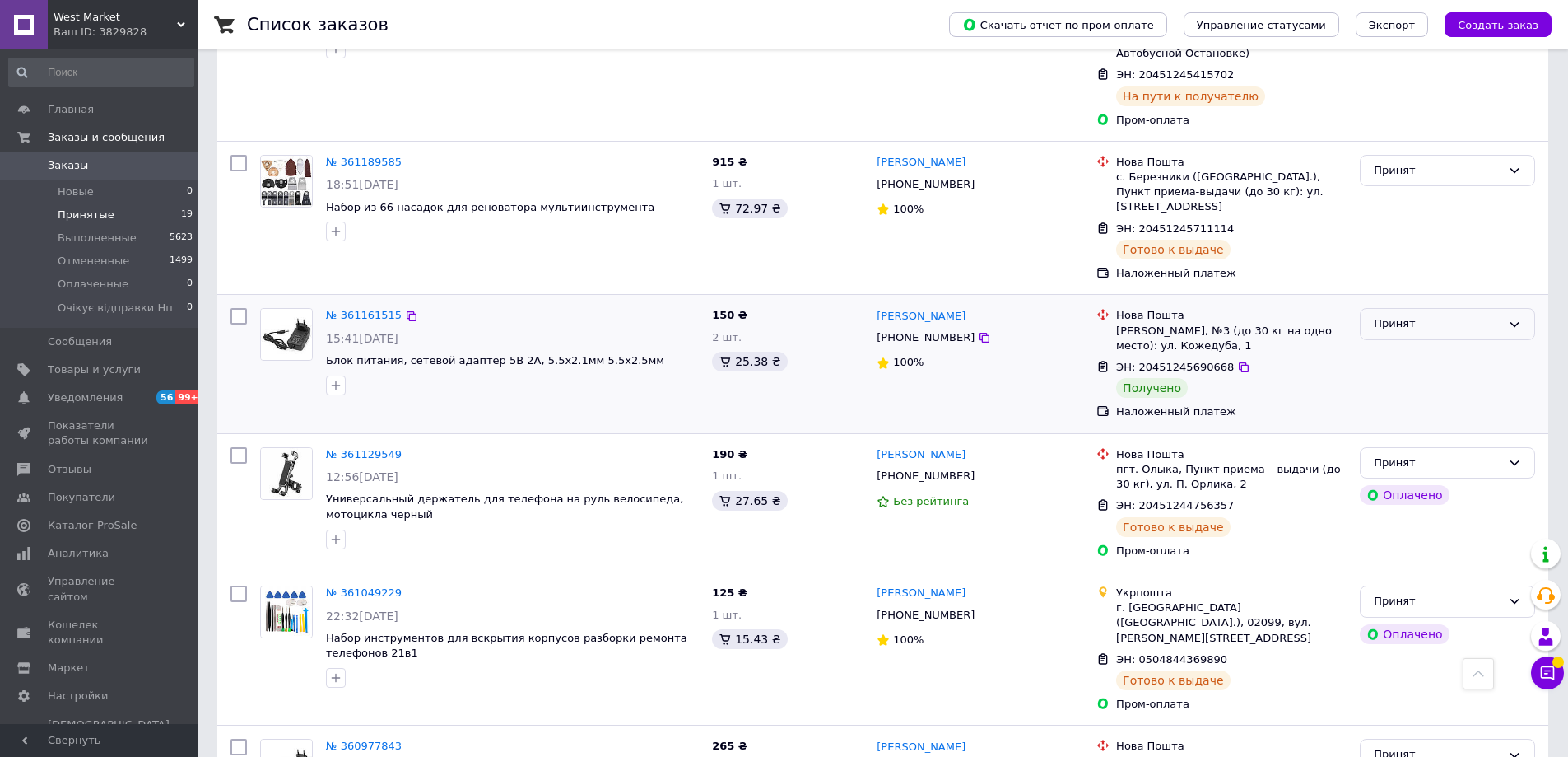
click at [1419, 332] on div "Принят" at bounding box center [1438, 323] width 128 height 17
click at [1418, 374] on li "Выполнен" at bounding box center [1448, 359] width 174 height 31
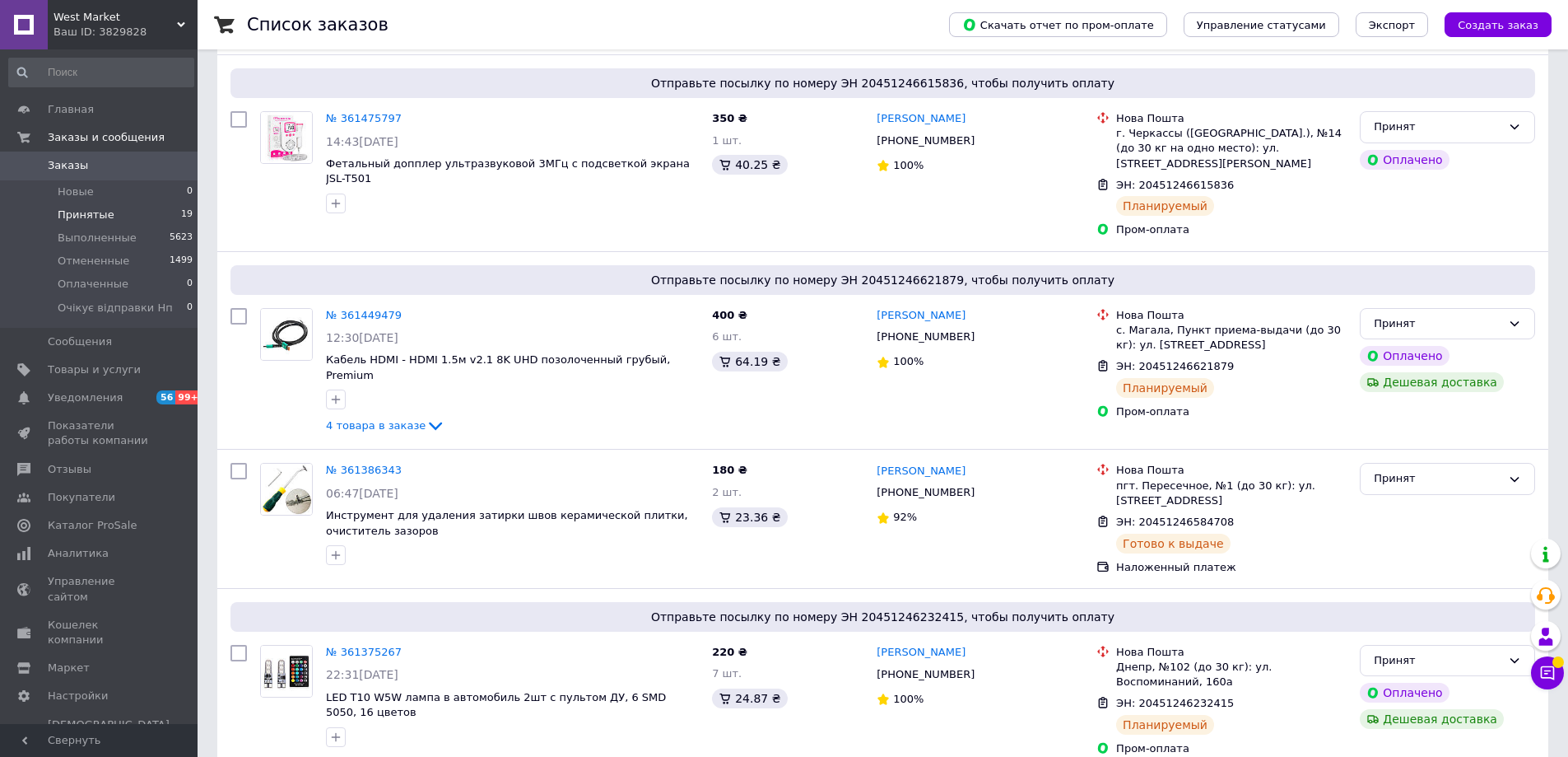
scroll to position [741, 0]
